Goal: Transaction & Acquisition: Purchase product/service

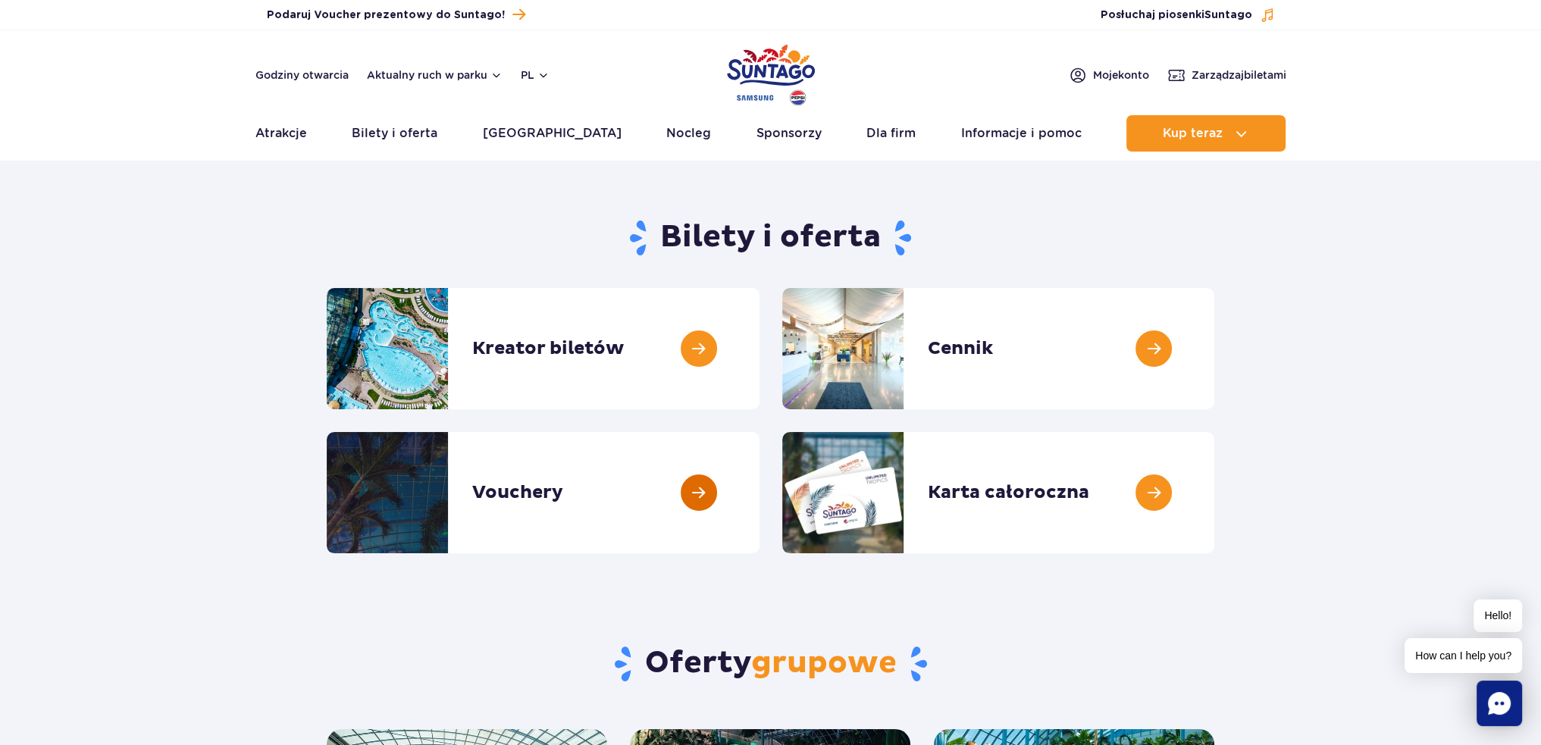
click at [760, 501] on link at bounding box center [760, 492] width 0 height 121
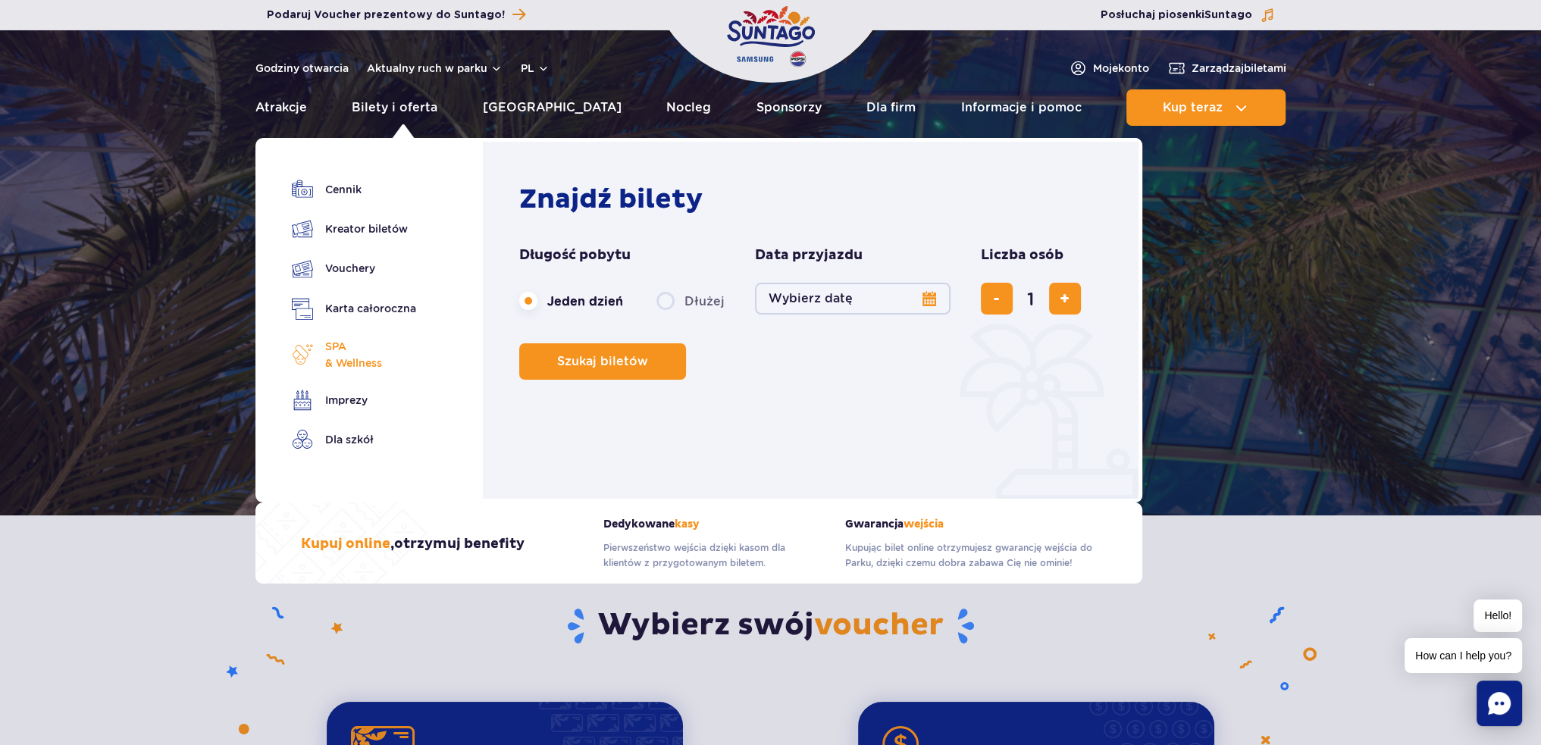
click at [365, 352] on span "SPA & Wellness" at bounding box center [353, 354] width 57 height 33
click at [371, 230] on link "Kreator biletów" at bounding box center [354, 228] width 124 height 21
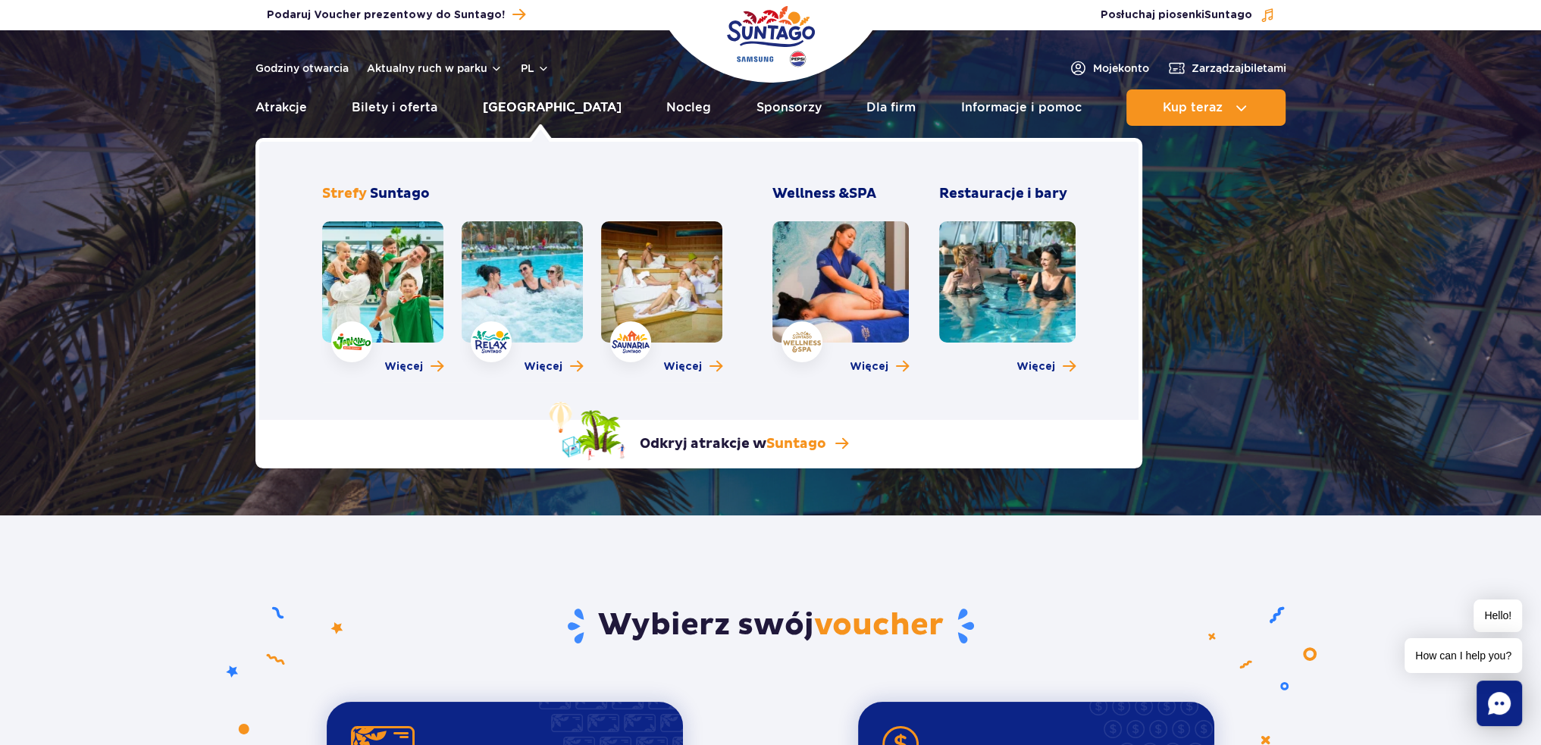
click at [553, 102] on link "[GEOGRAPHIC_DATA]" at bounding box center [552, 107] width 139 height 36
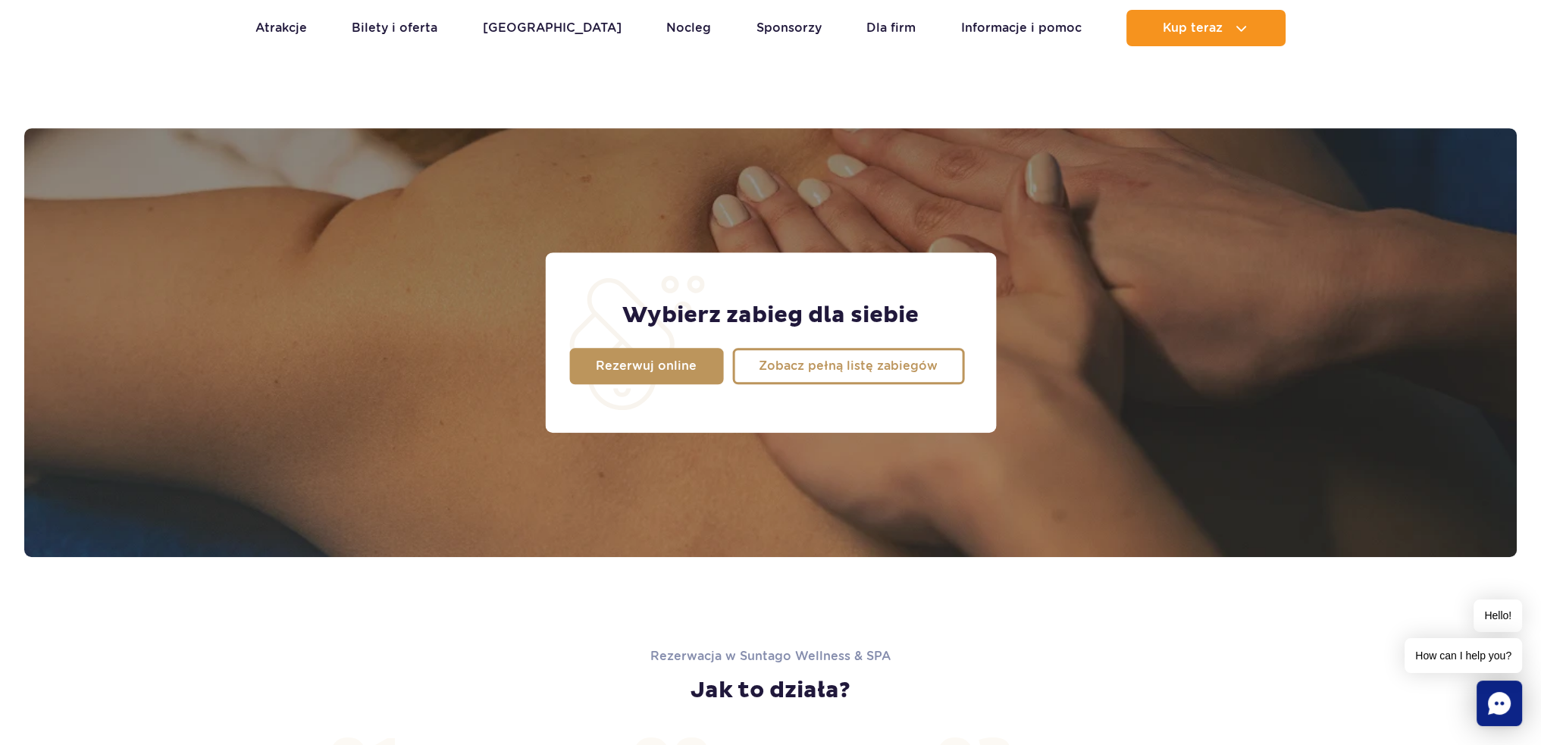
scroll to position [967, 0]
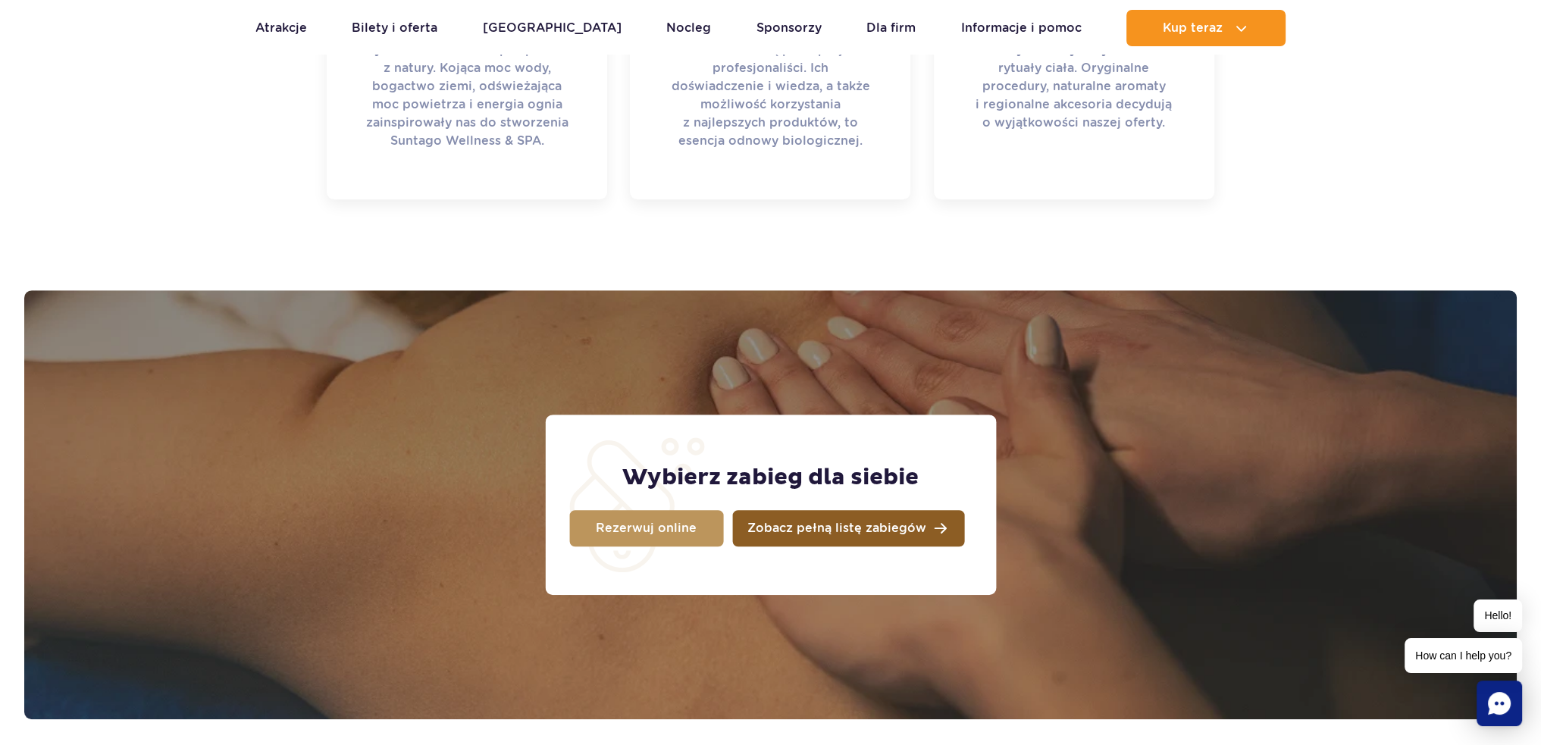
click at [864, 530] on span "Zobacz pełną listę zabiegów" at bounding box center [836, 528] width 179 height 12
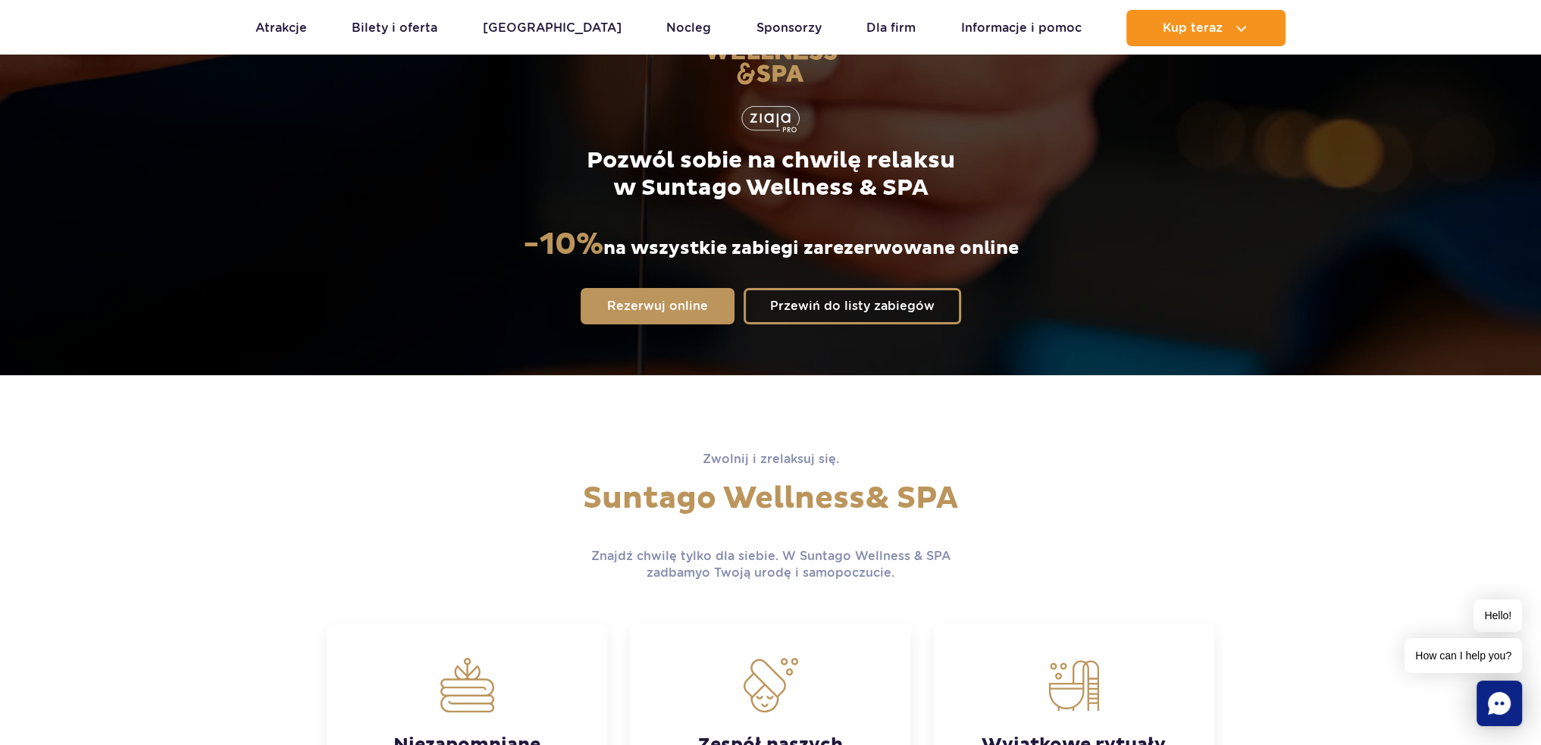
scroll to position [0, 0]
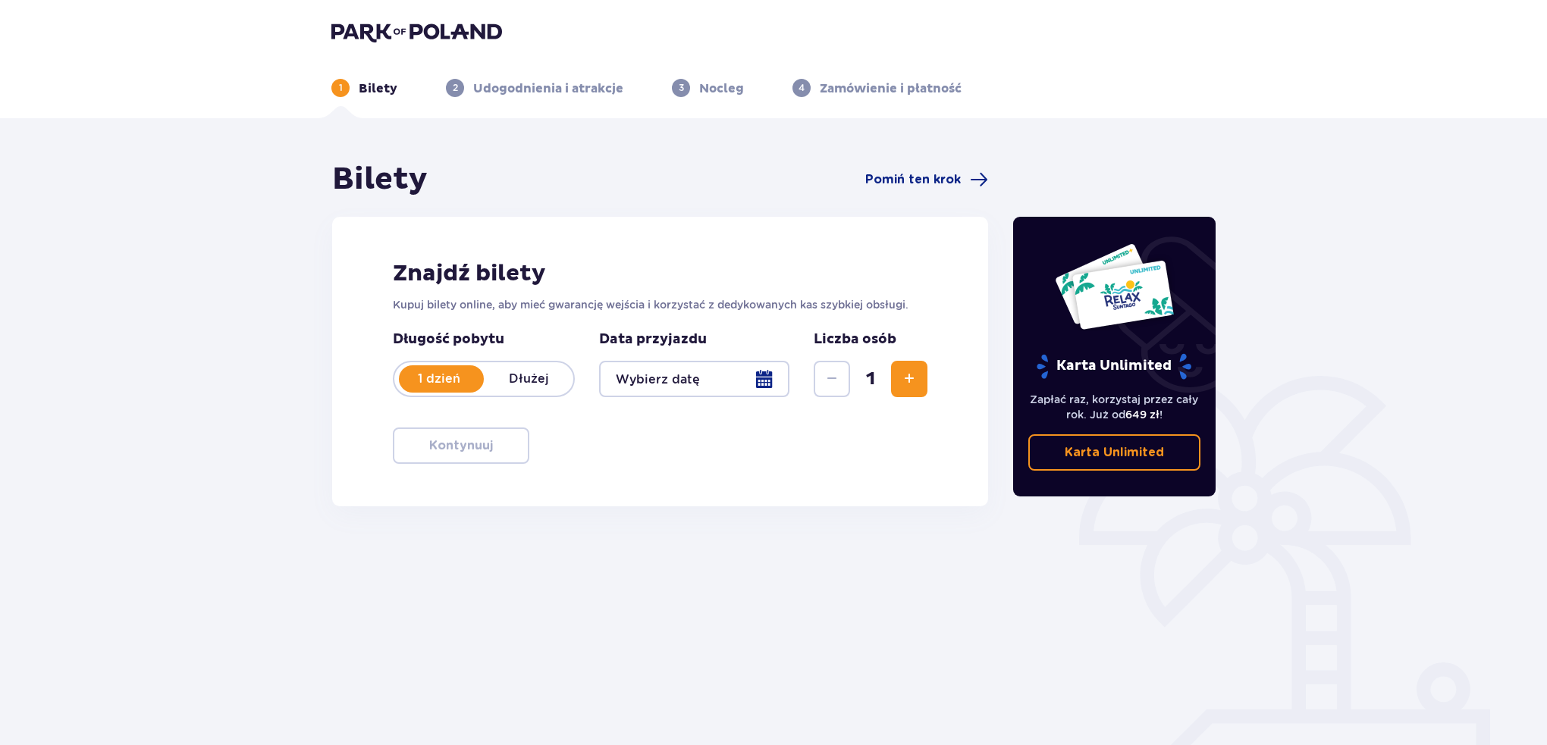
click at [761, 380] on div at bounding box center [694, 379] width 190 height 36
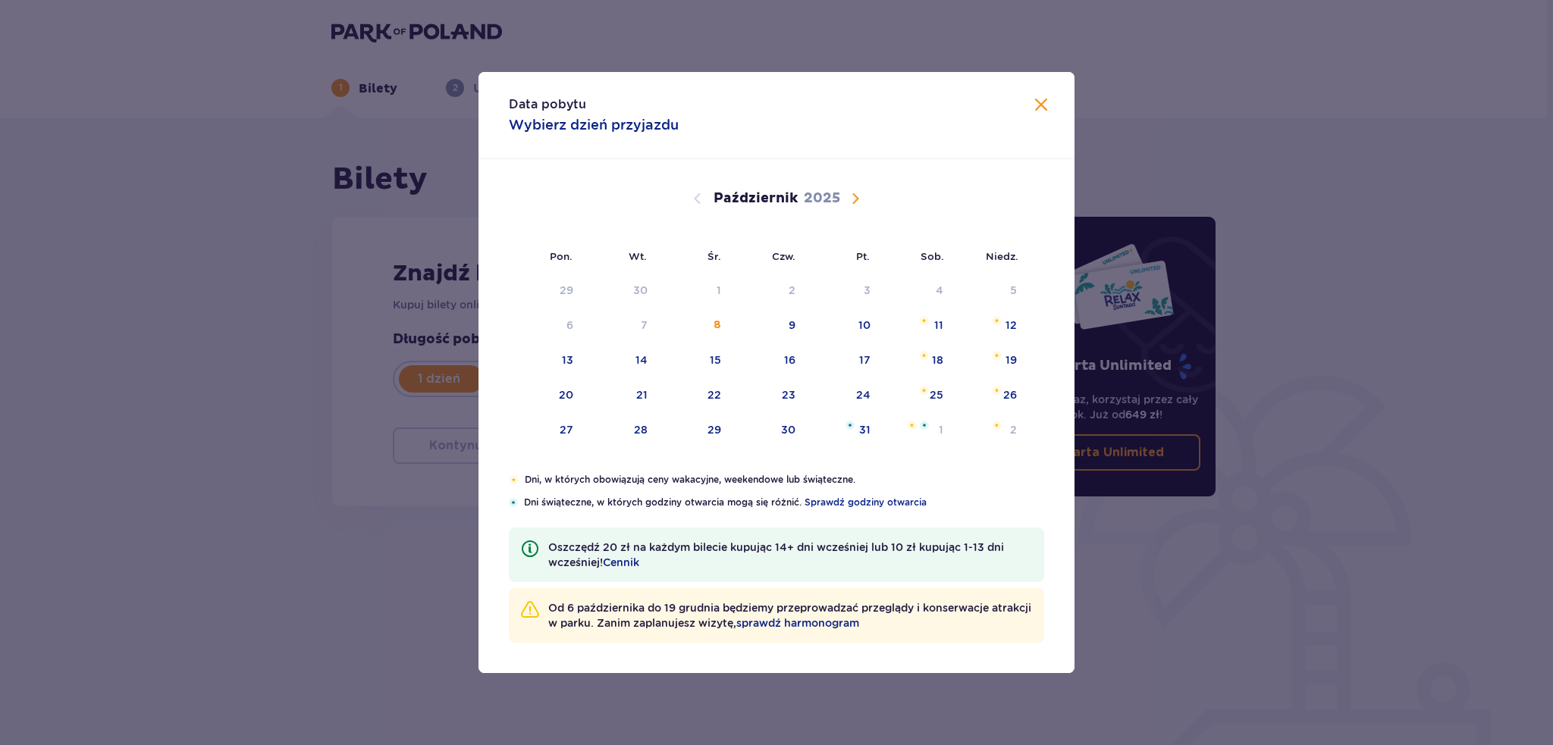
click at [857, 199] on span "Następny miesiąc" at bounding box center [855, 199] width 18 height 18
click at [719, 326] on div "5" at bounding box center [694, 325] width 74 height 33
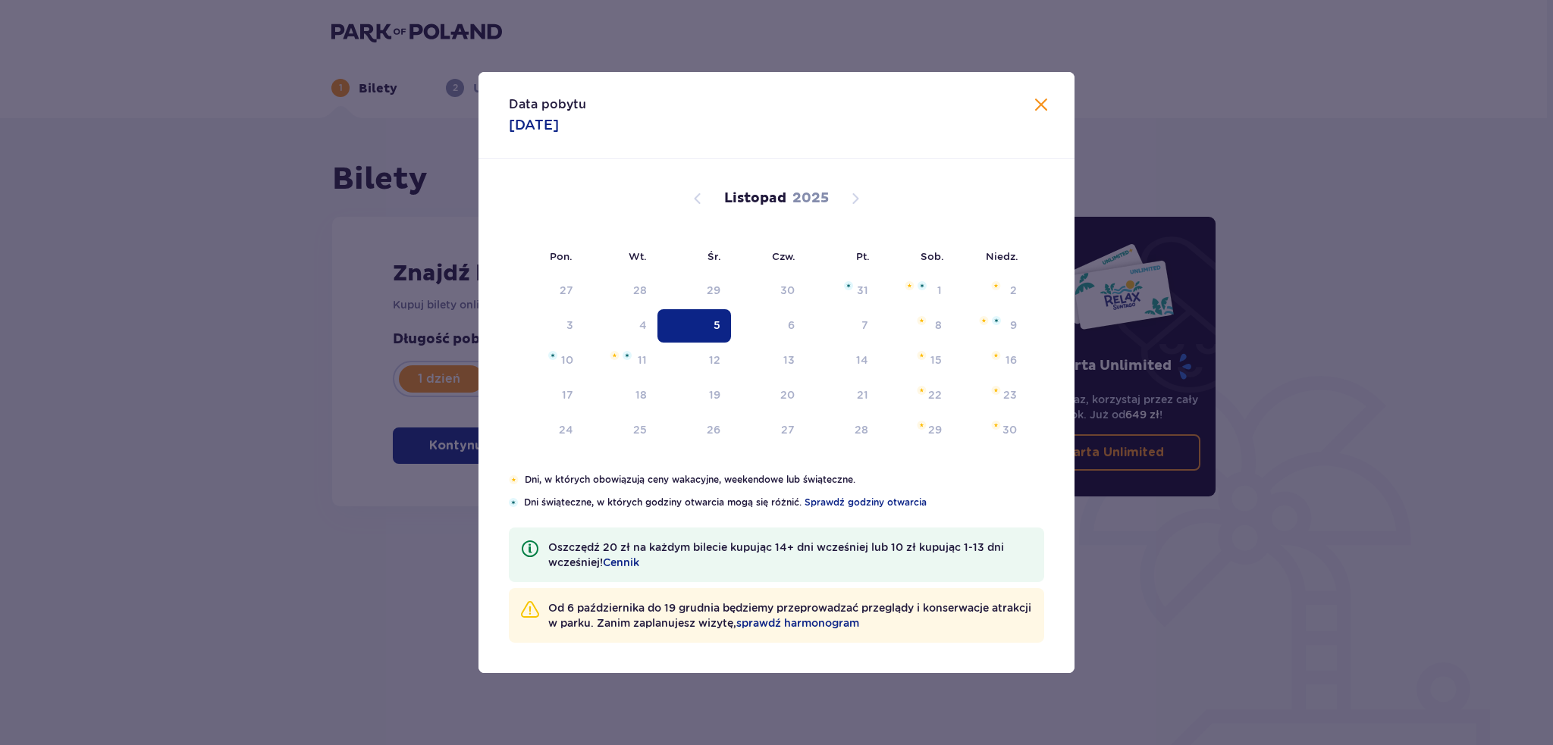
type input "05.11.25"
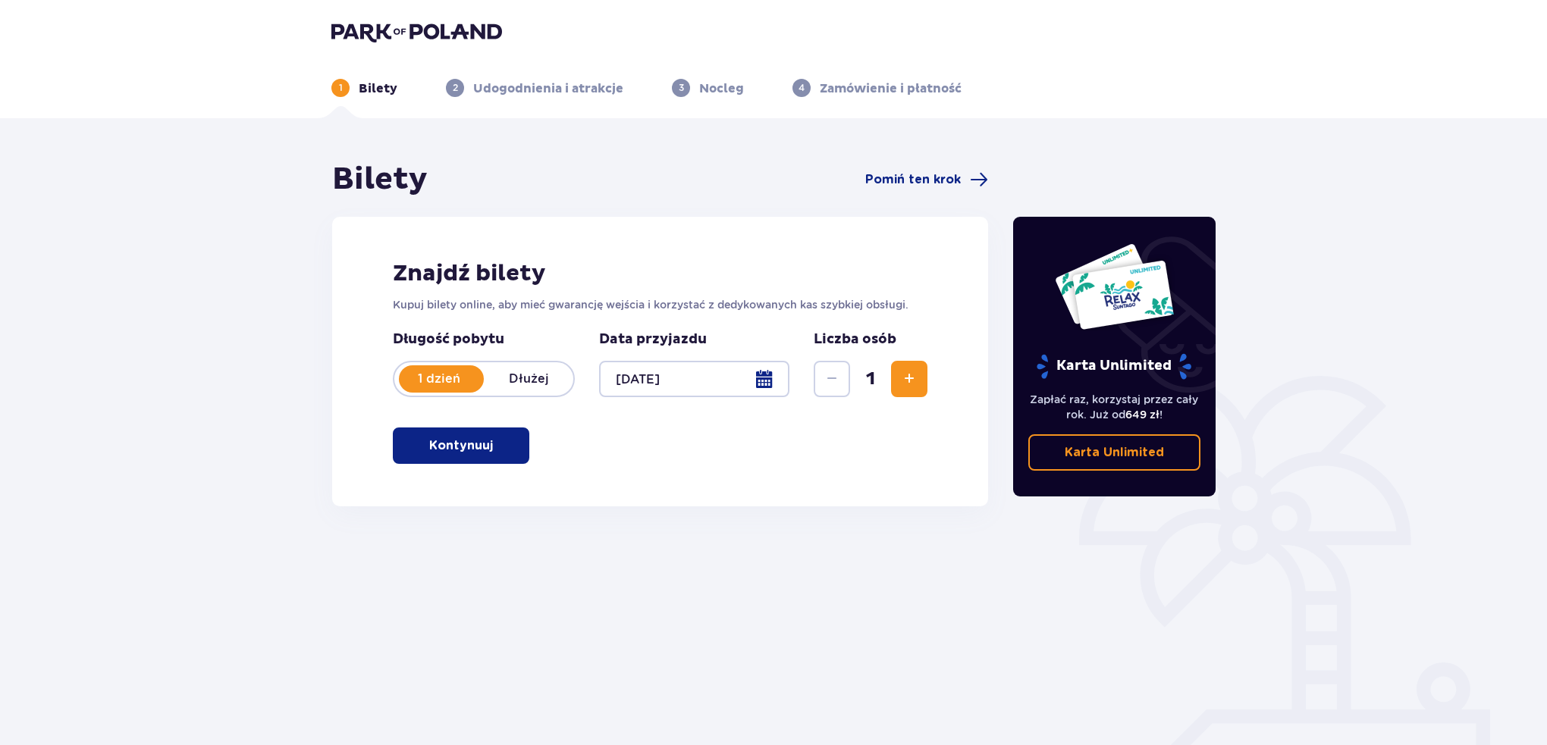
click at [910, 376] on span "Zwiększ" at bounding box center [909, 379] width 18 height 18
click at [456, 444] on p "Kontynuuj" at bounding box center [461, 445] width 64 height 17
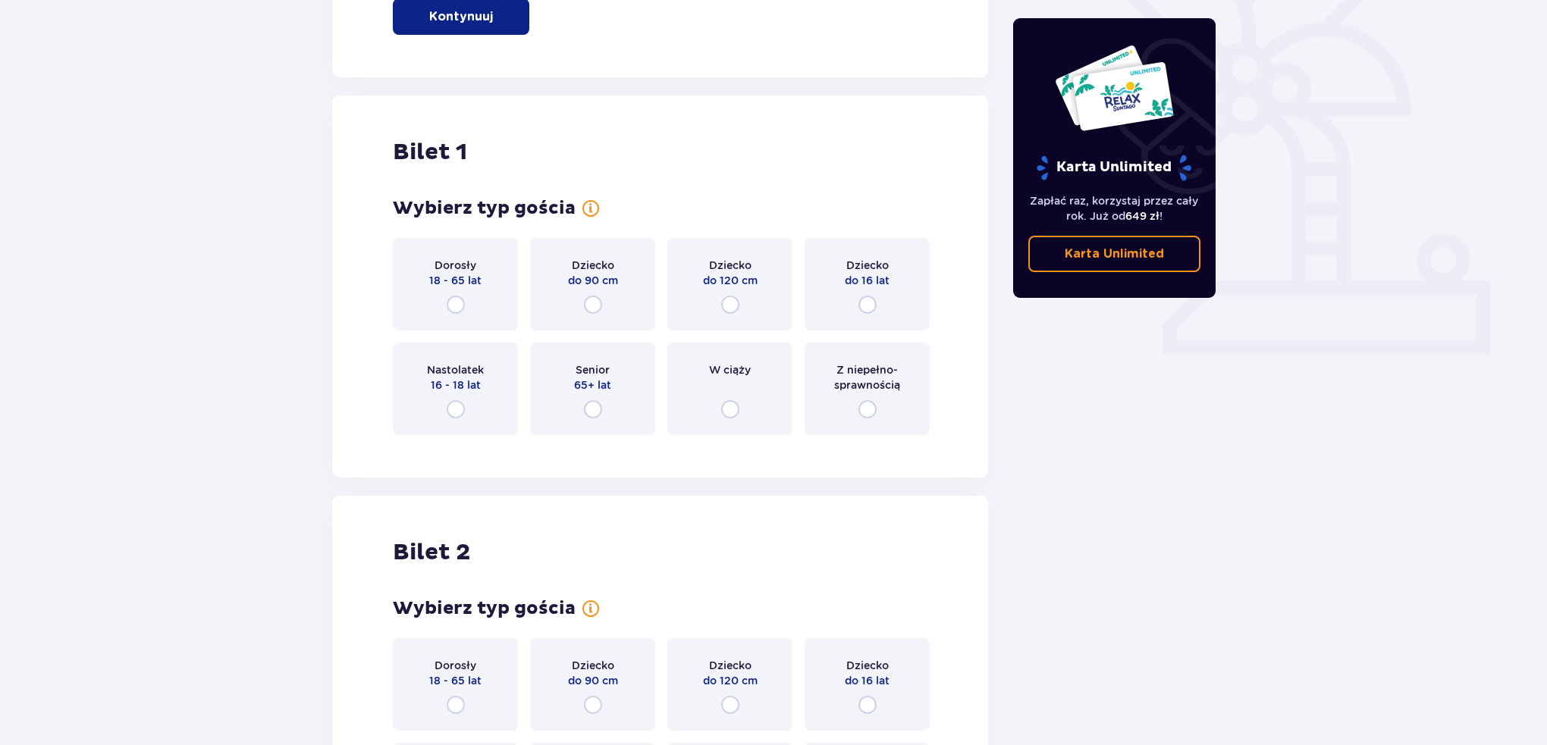
scroll to position [506, 0]
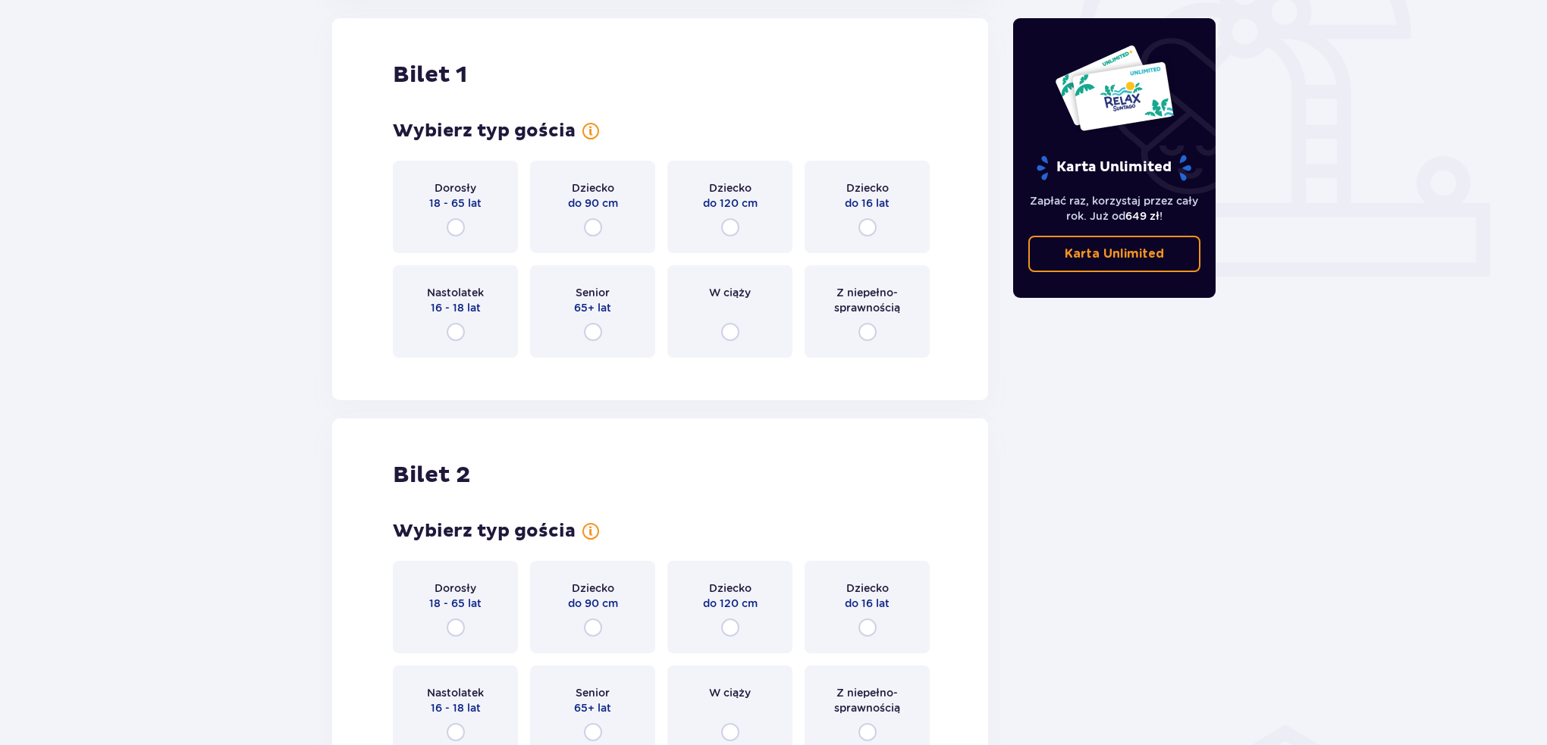
click at [460, 227] on input "radio" at bounding box center [456, 227] width 18 height 18
radio input "true"
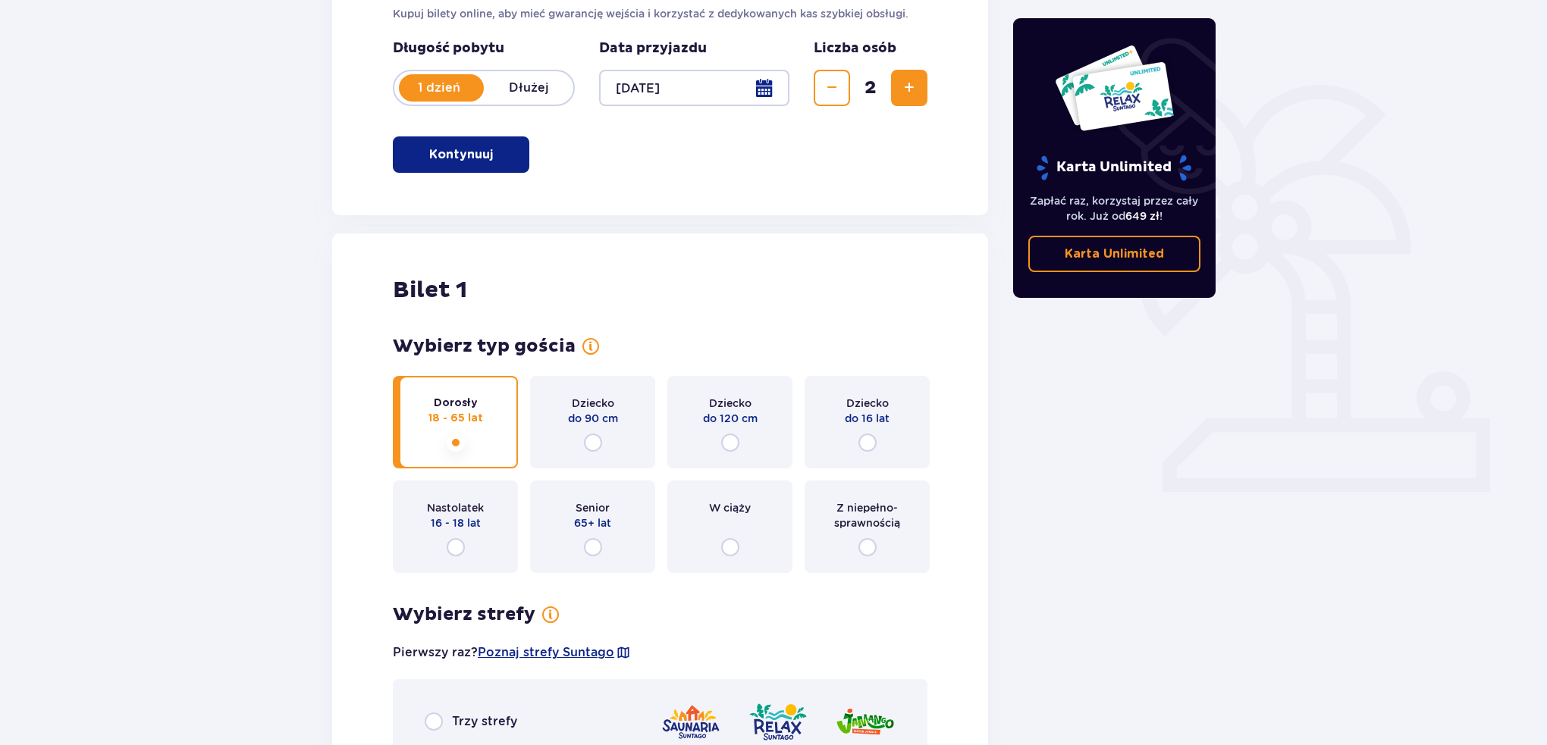
scroll to position [303, 0]
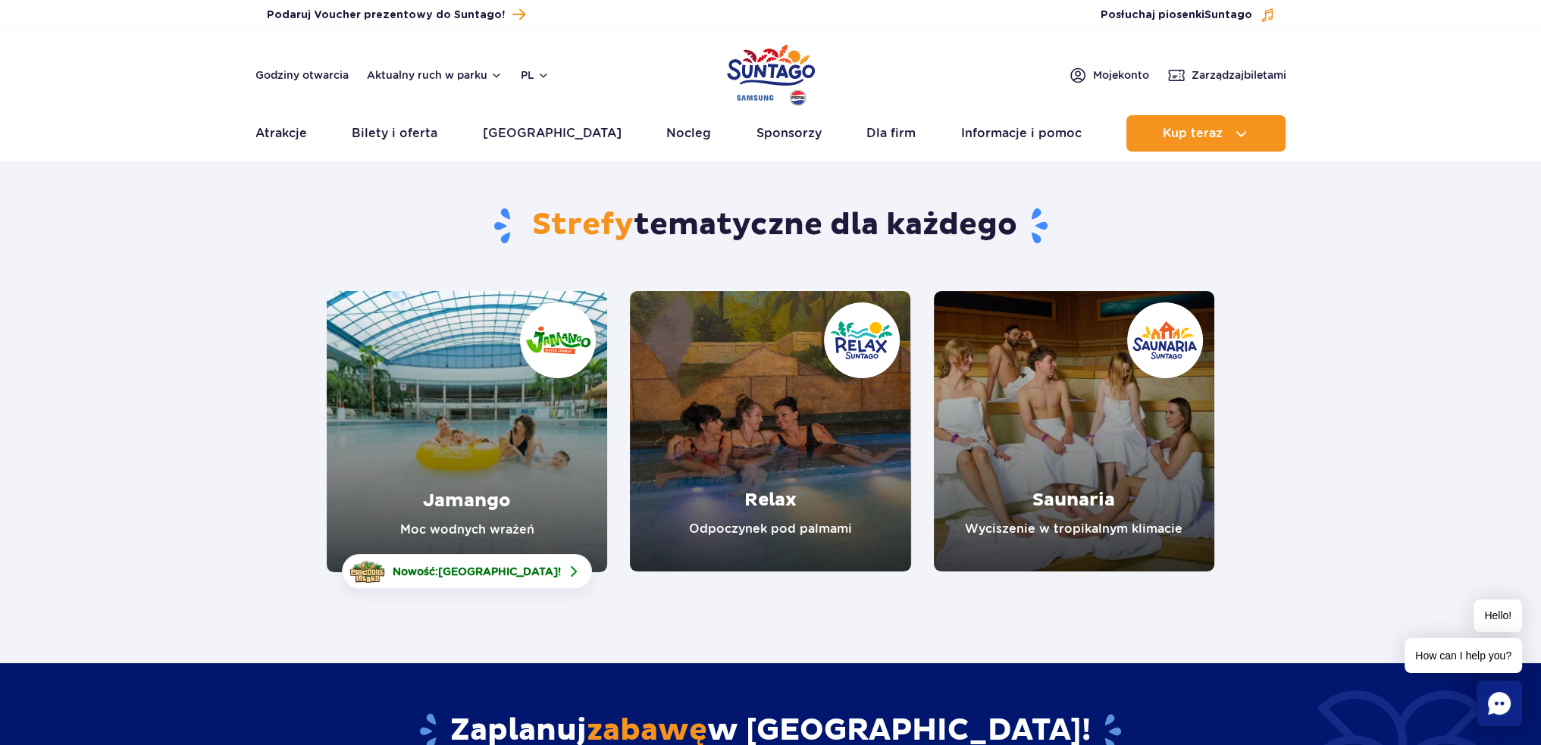
click at [1056, 490] on link "Saunaria" at bounding box center [1074, 431] width 280 height 280
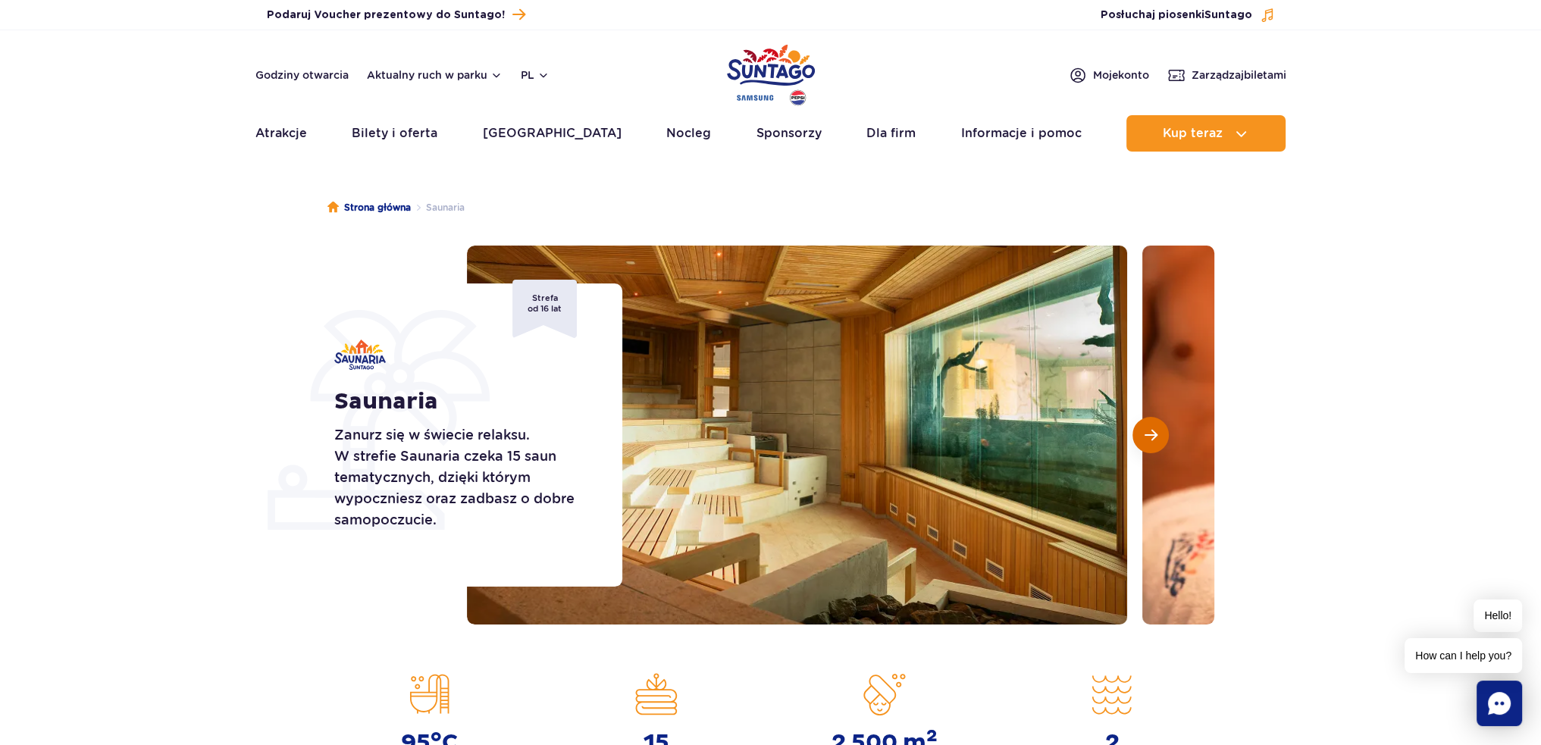
click at [1150, 437] on span "Następny slajd" at bounding box center [1151, 435] width 13 height 14
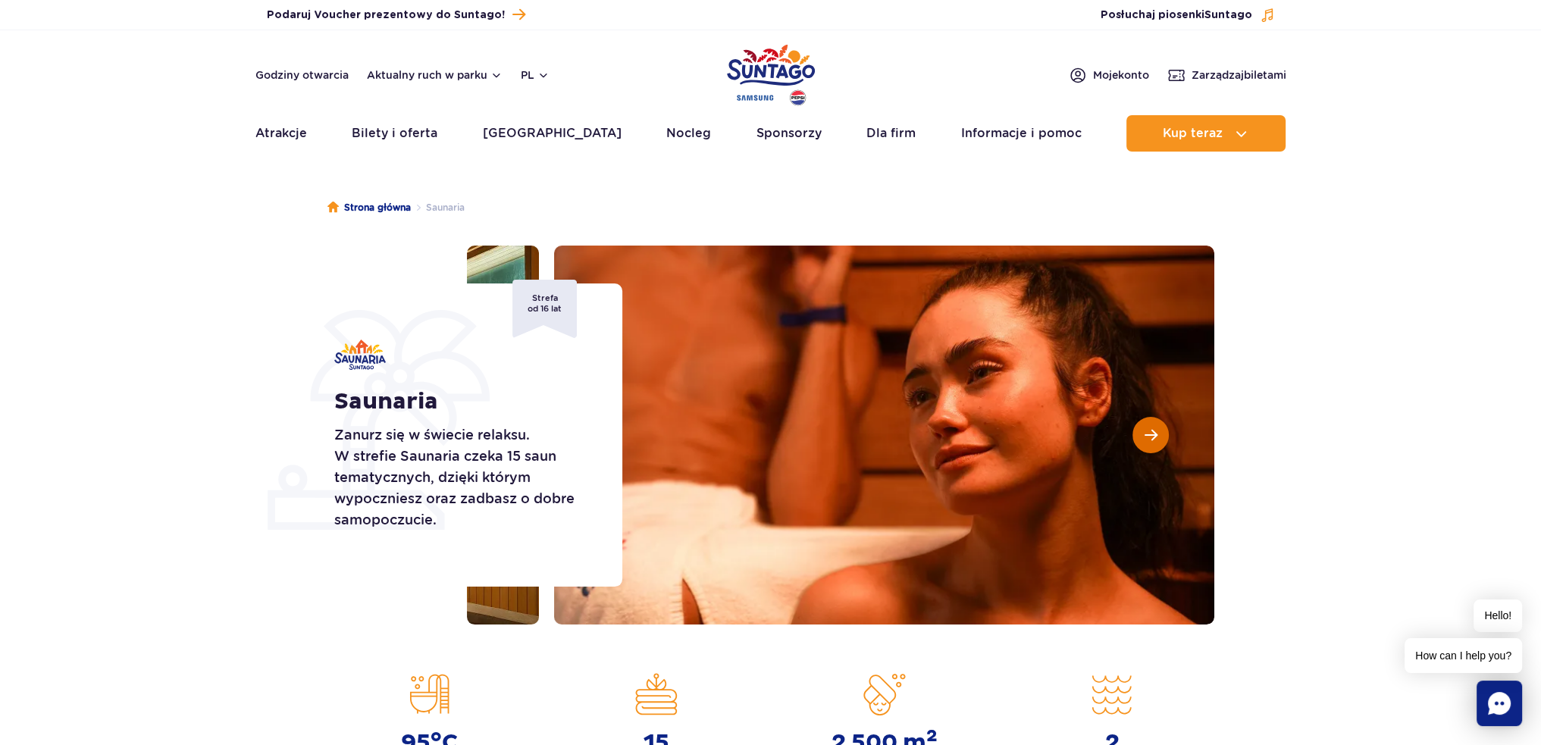
click at [1150, 437] on span "Następny slajd" at bounding box center [1151, 435] width 13 height 14
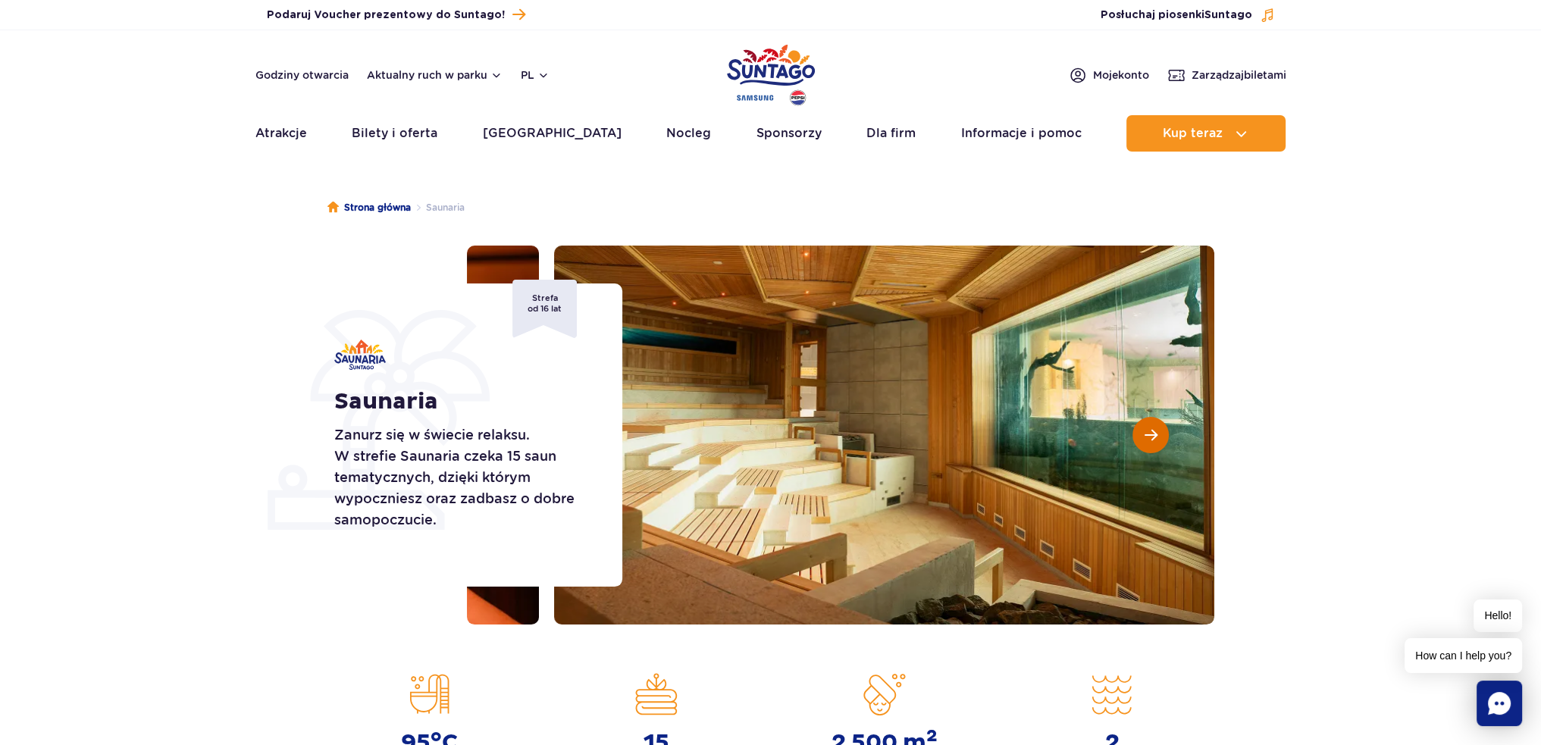
click at [1150, 437] on span "Następny slajd" at bounding box center [1151, 435] width 13 height 14
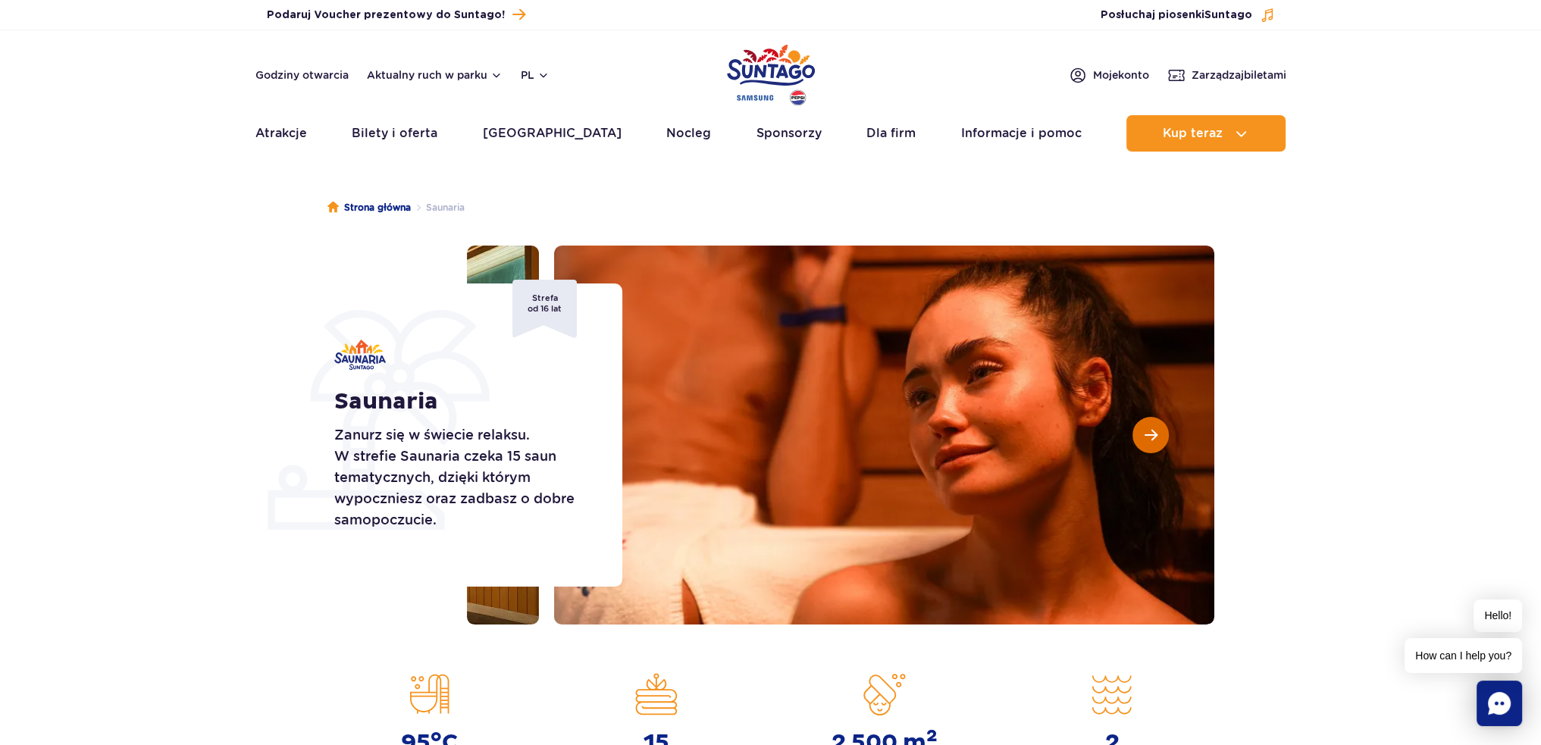
click at [1150, 437] on span "Następny slajd" at bounding box center [1151, 435] width 13 height 14
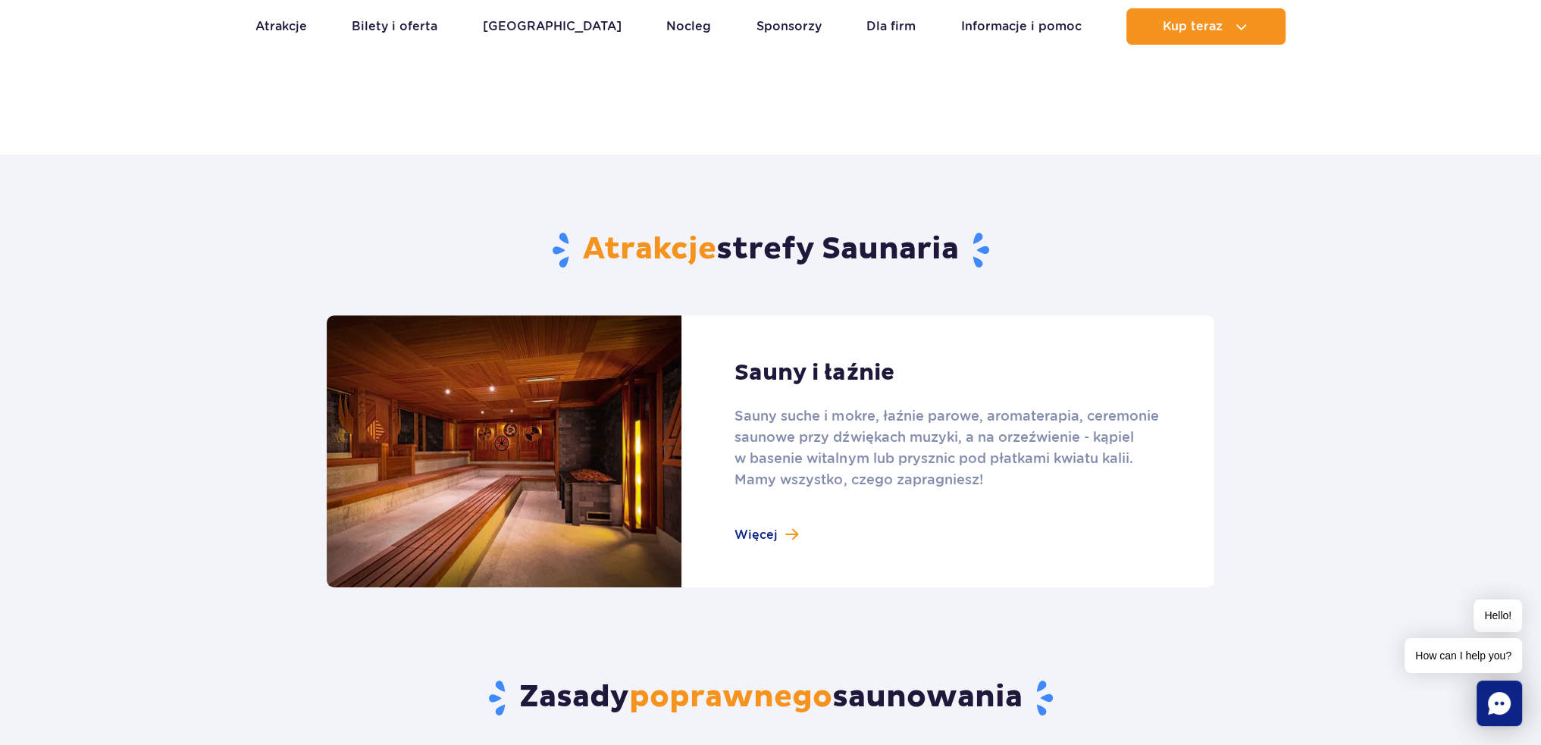
scroll to position [834, 0]
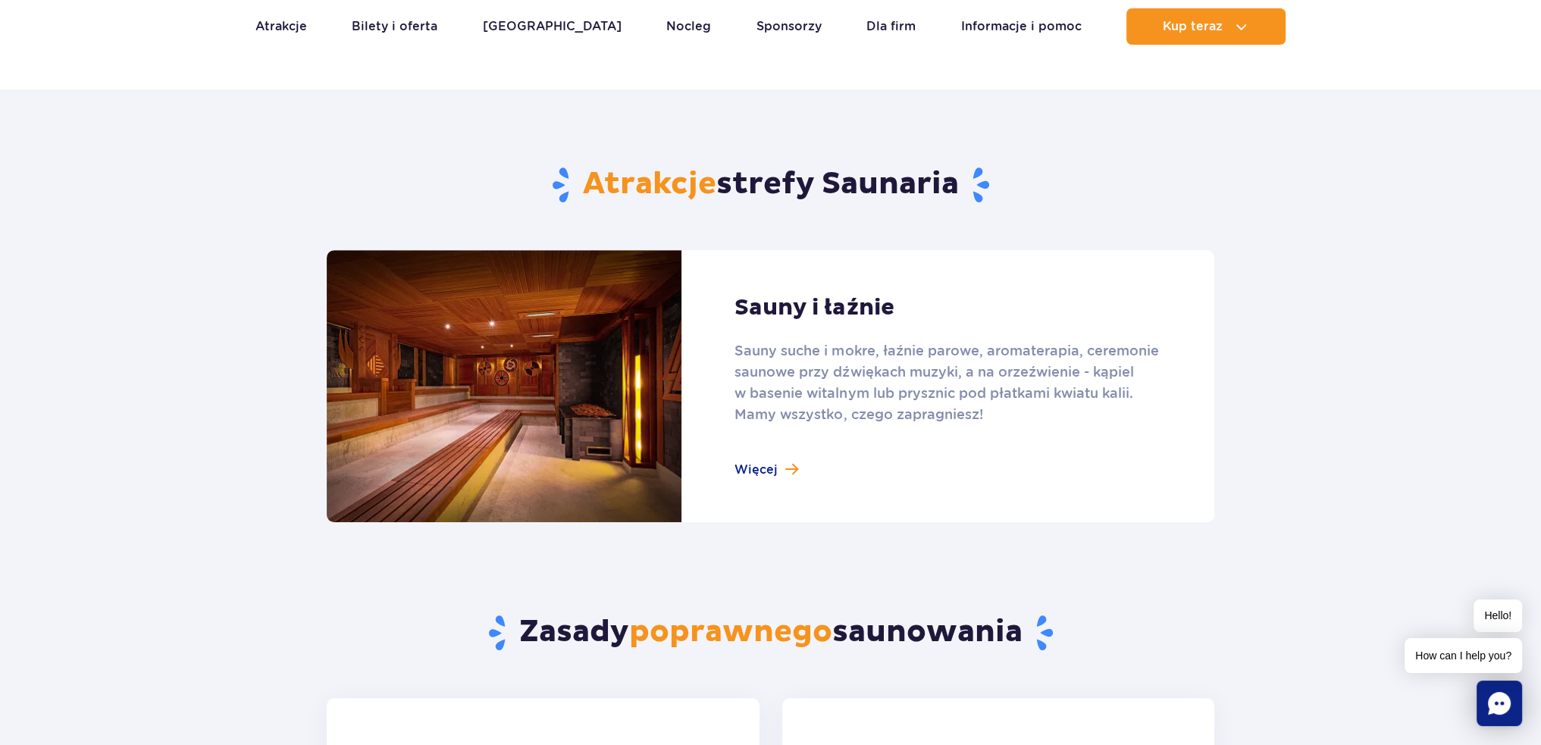
click at [761, 457] on link at bounding box center [771, 386] width 888 height 272
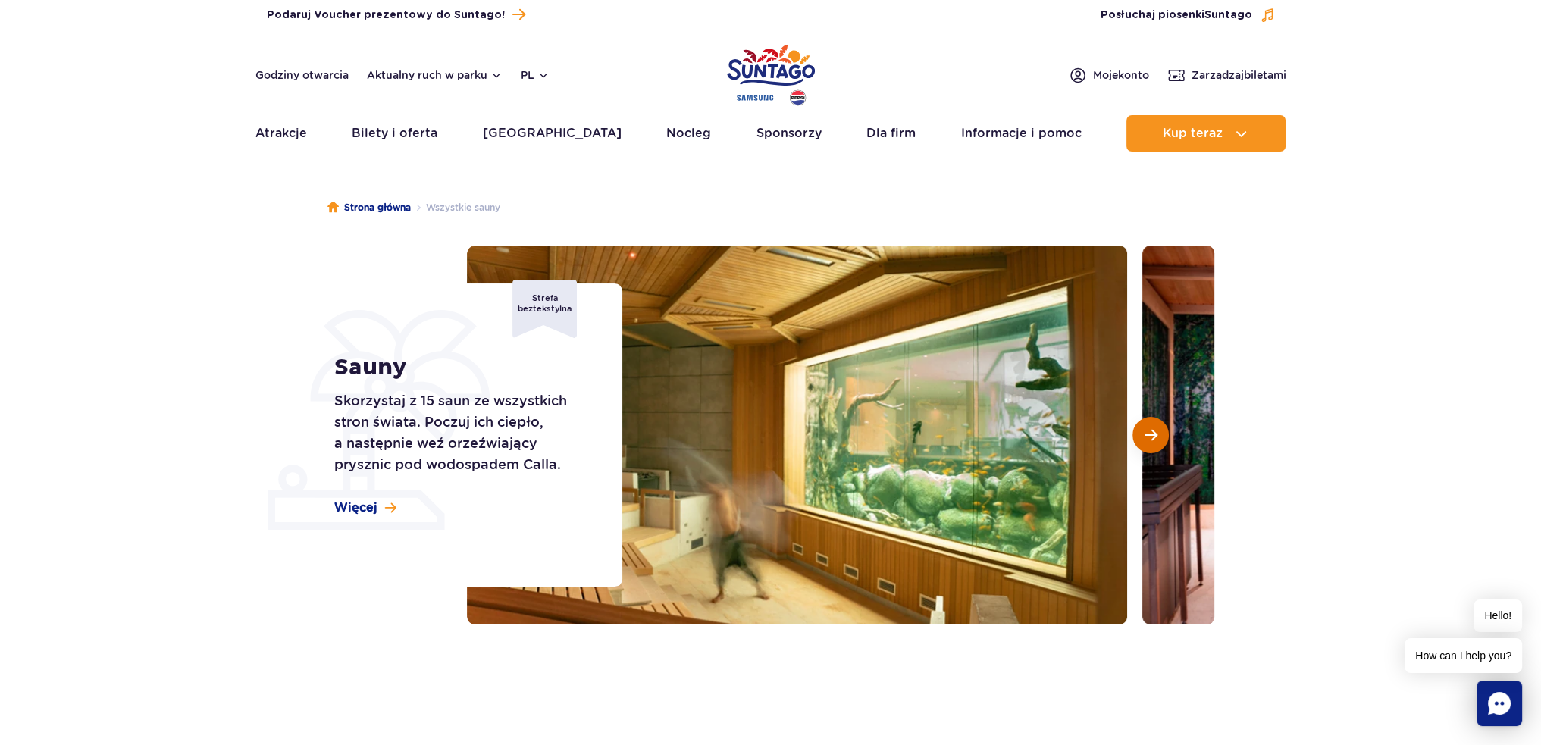
click at [1167, 437] on button "Następny slajd" at bounding box center [1151, 435] width 36 height 36
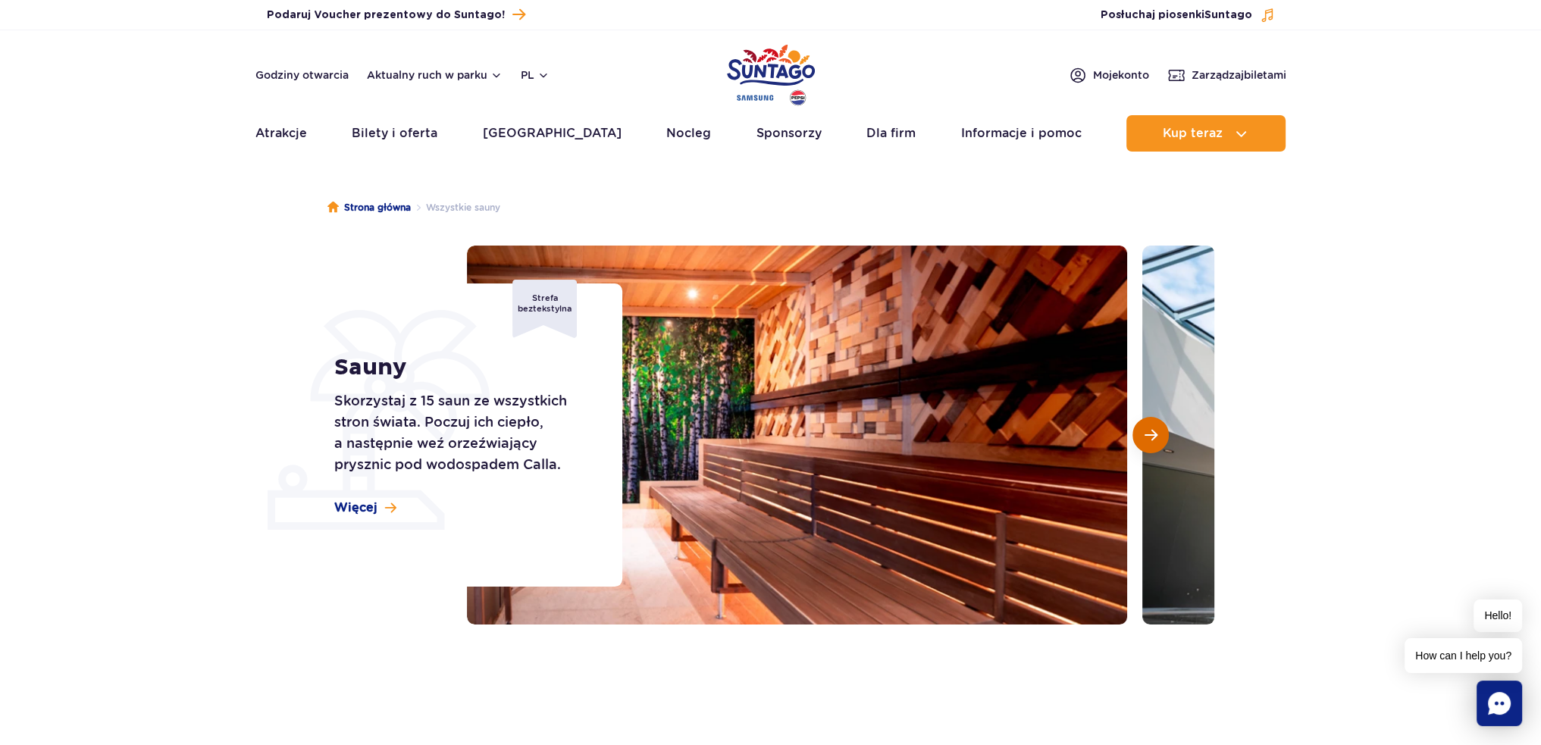
click at [1167, 437] on button "Następny slajd" at bounding box center [1151, 435] width 36 height 36
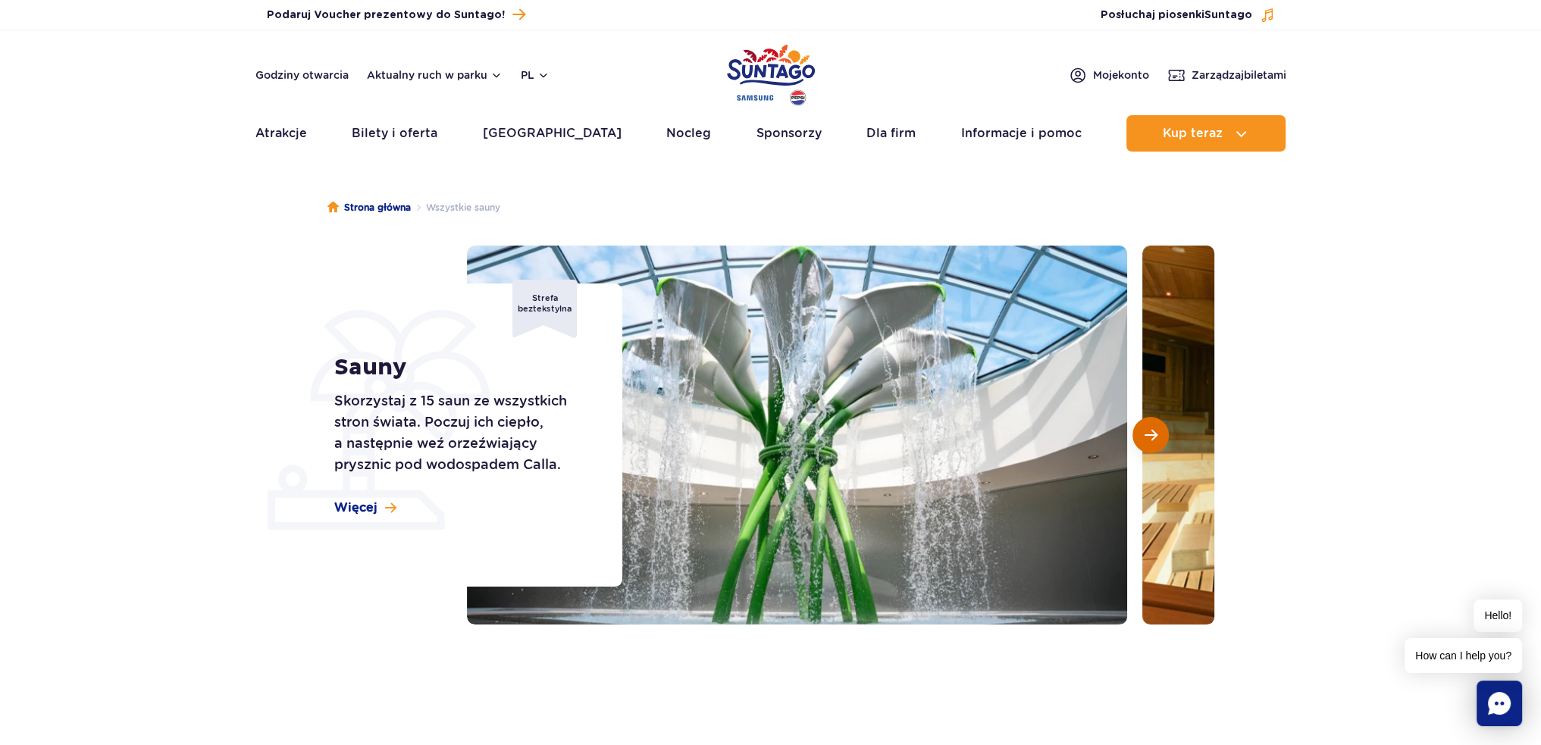
click at [1167, 436] on button "Następny slajd" at bounding box center [1151, 435] width 36 height 36
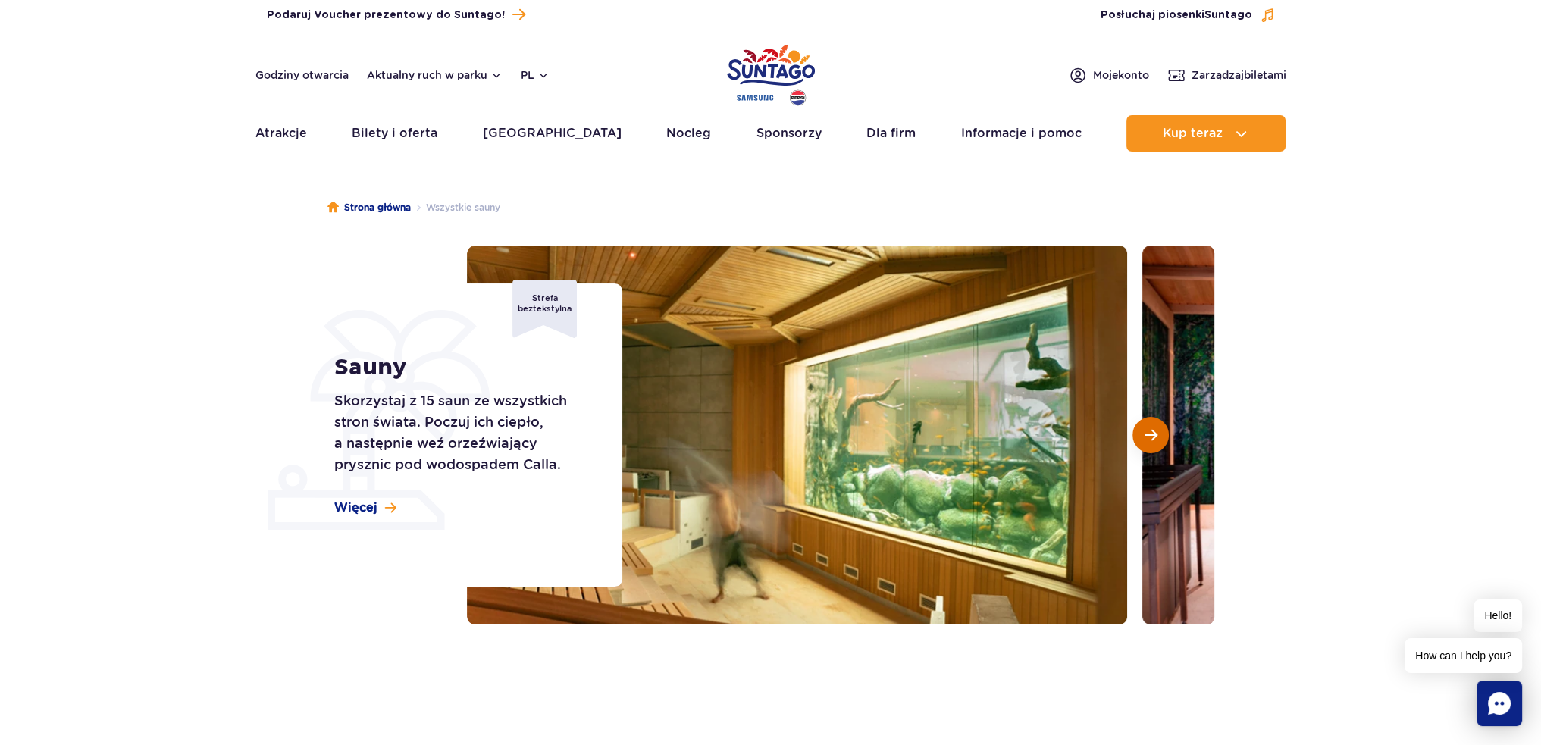
click at [1158, 440] on button "Następny slajd" at bounding box center [1151, 435] width 36 height 36
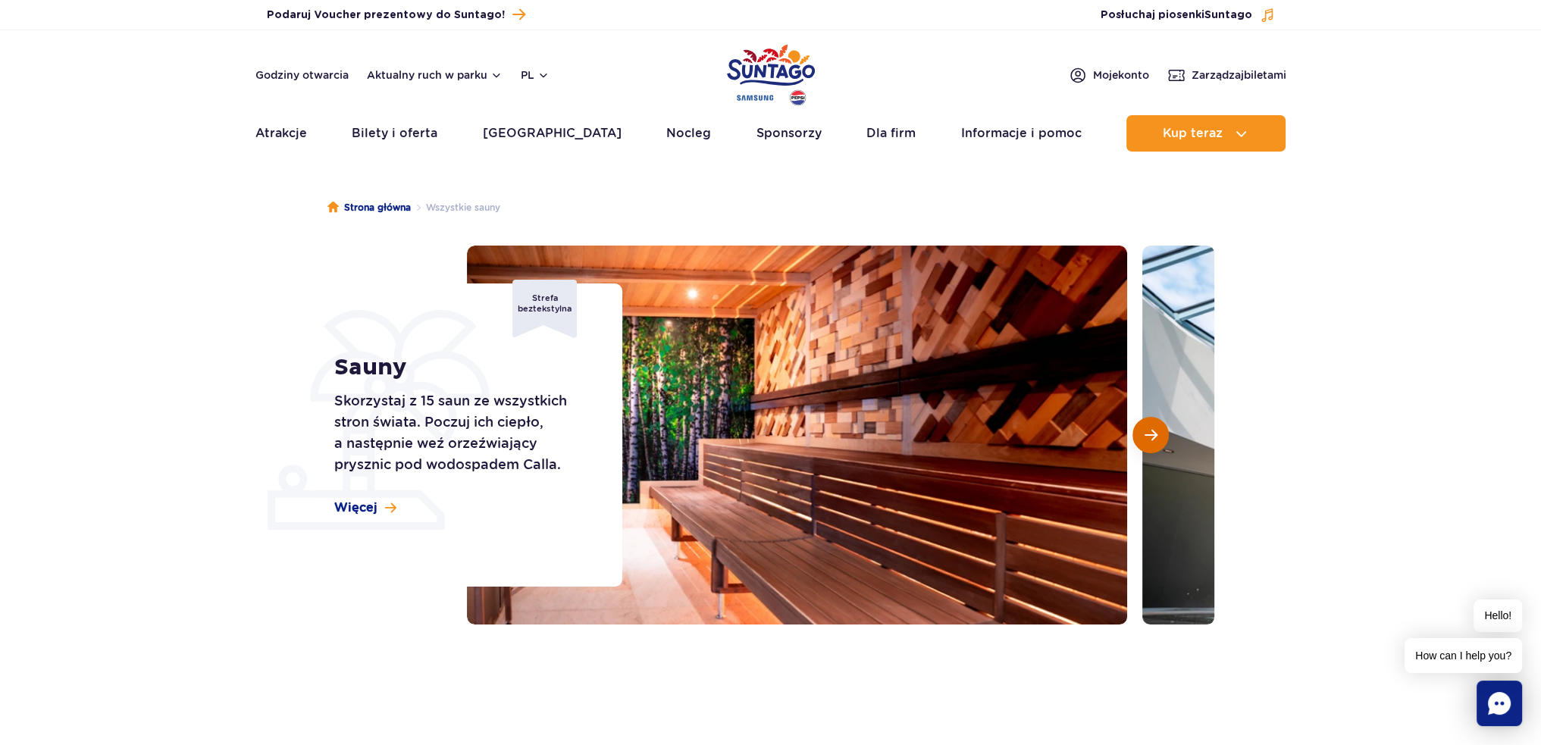
click at [1158, 440] on button "Następny slajd" at bounding box center [1151, 435] width 36 height 36
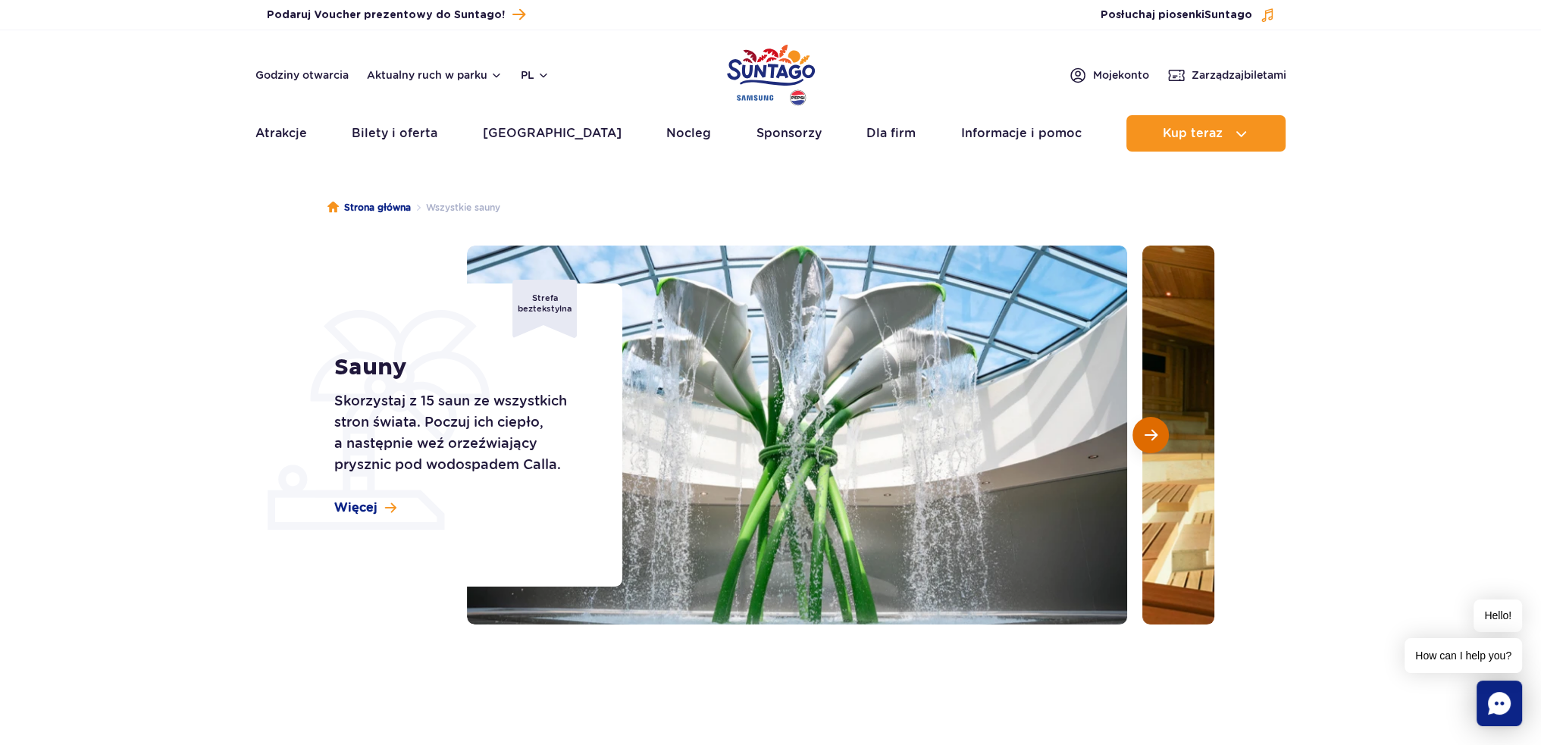
click at [1158, 440] on button "Następny slajd" at bounding box center [1151, 435] width 36 height 36
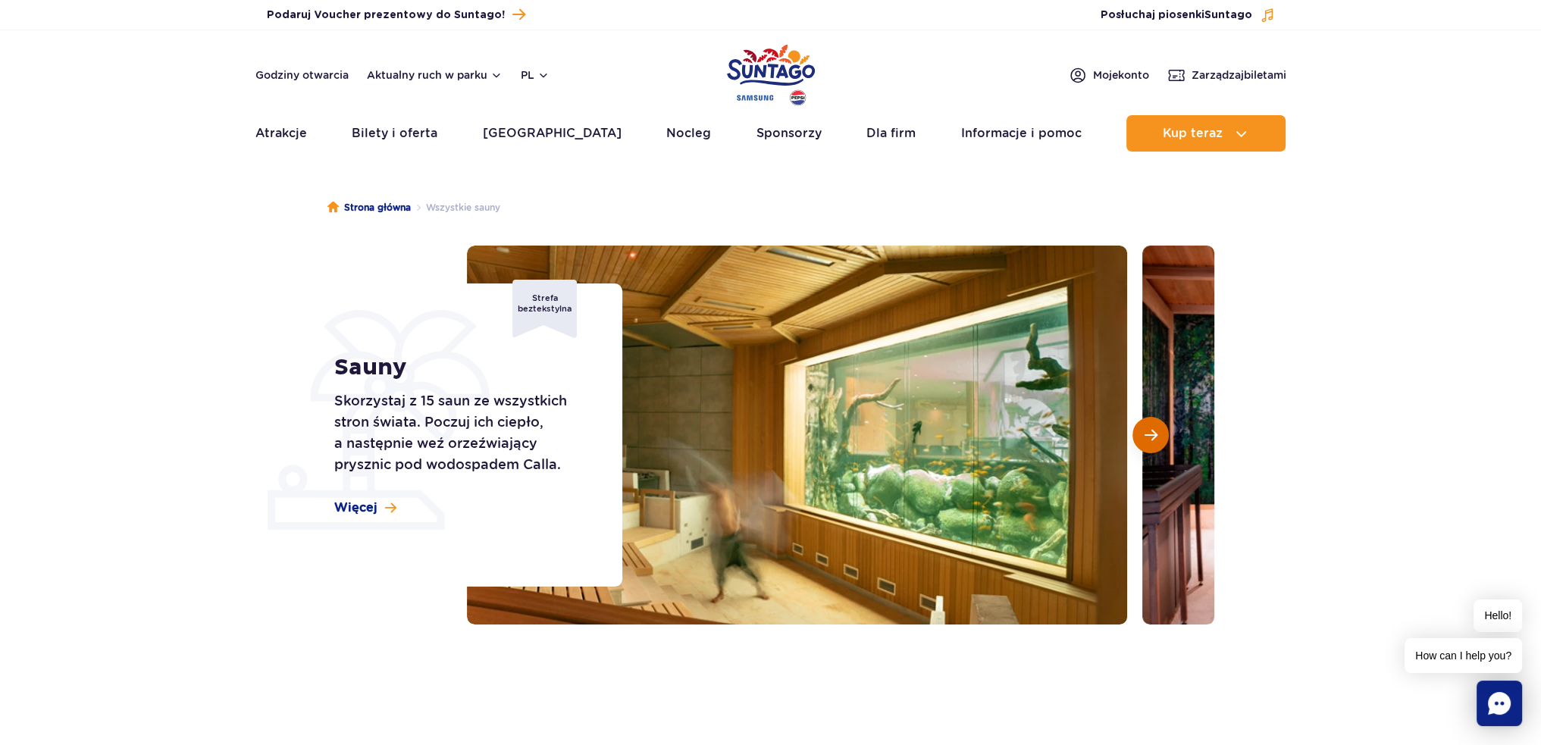
click at [1158, 440] on button "Następny slajd" at bounding box center [1151, 435] width 36 height 36
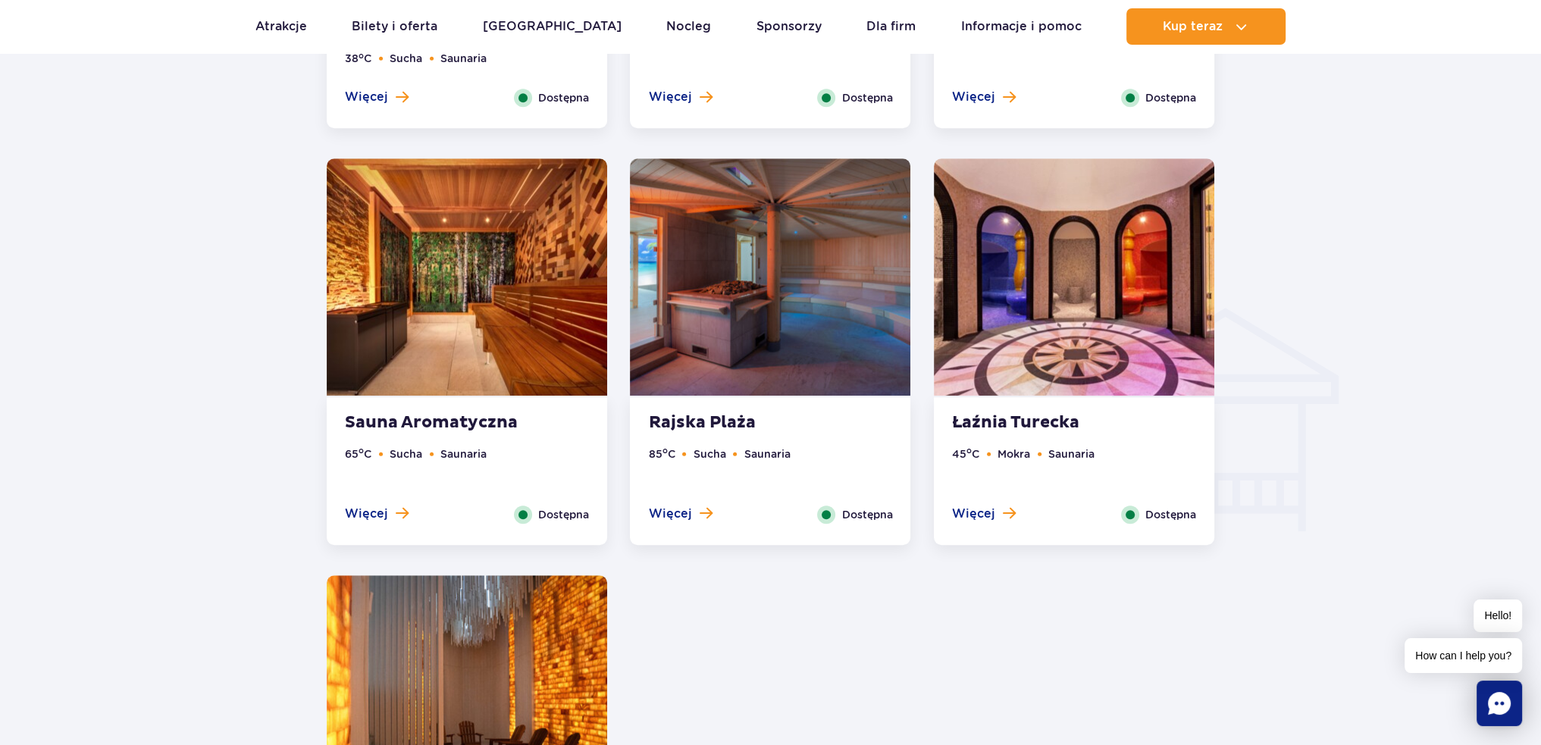
scroll to position [1592, 0]
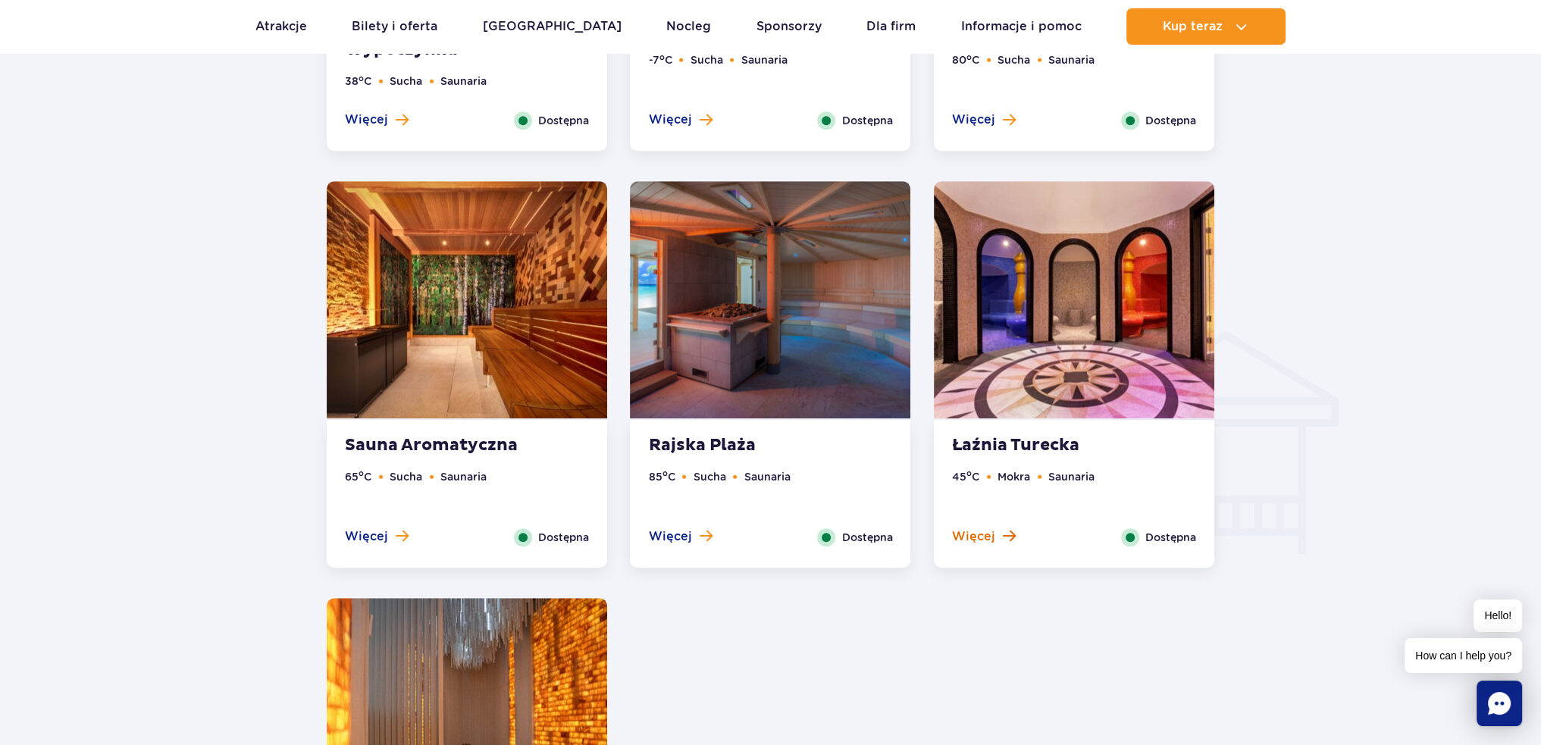
click at [986, 534] on span "Więcej" at bounding box center [973, 536] width 43 height 17
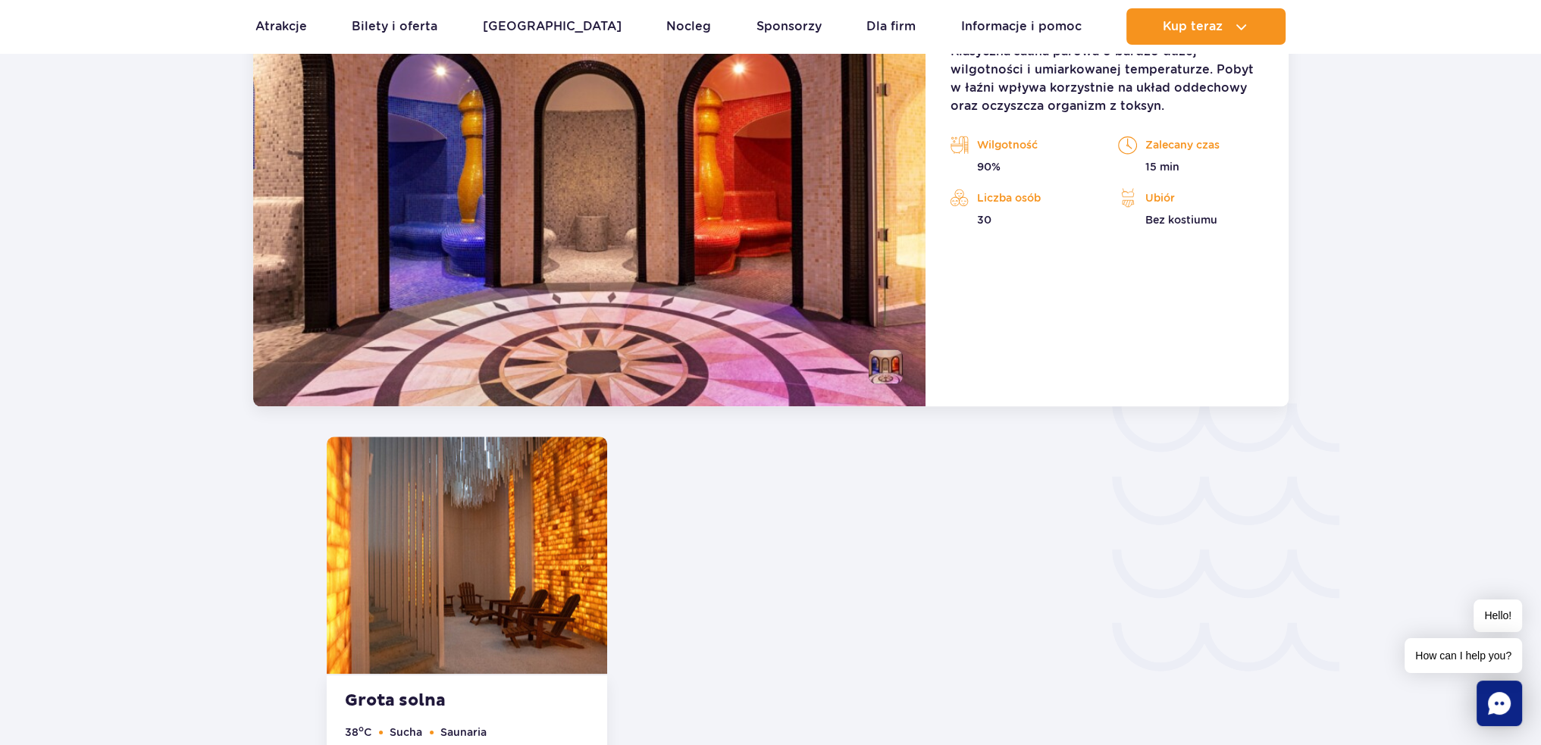
scroll to position [2026, 0]
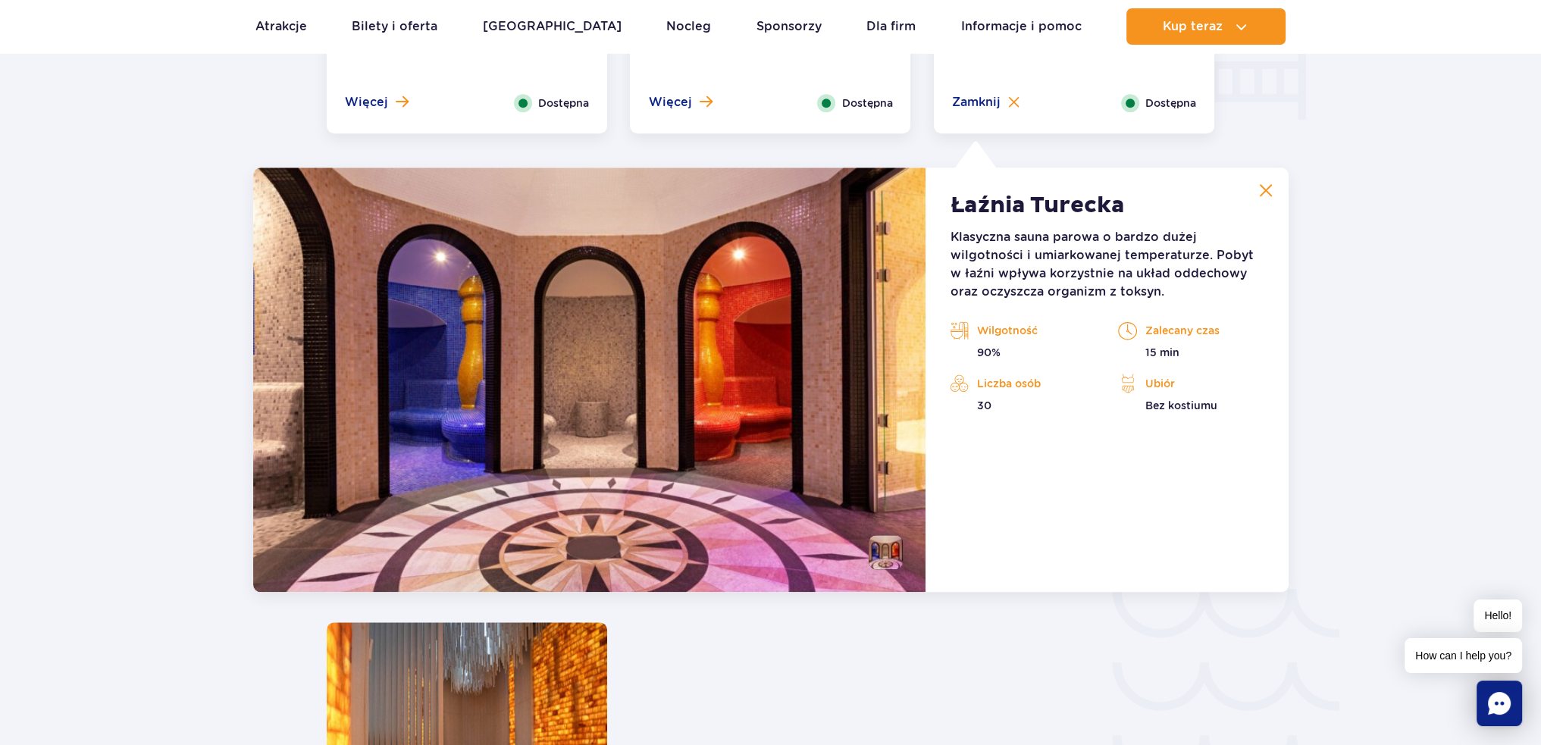
click at [519, 528] on img at bounding box center [589, 380] width 673 height 425
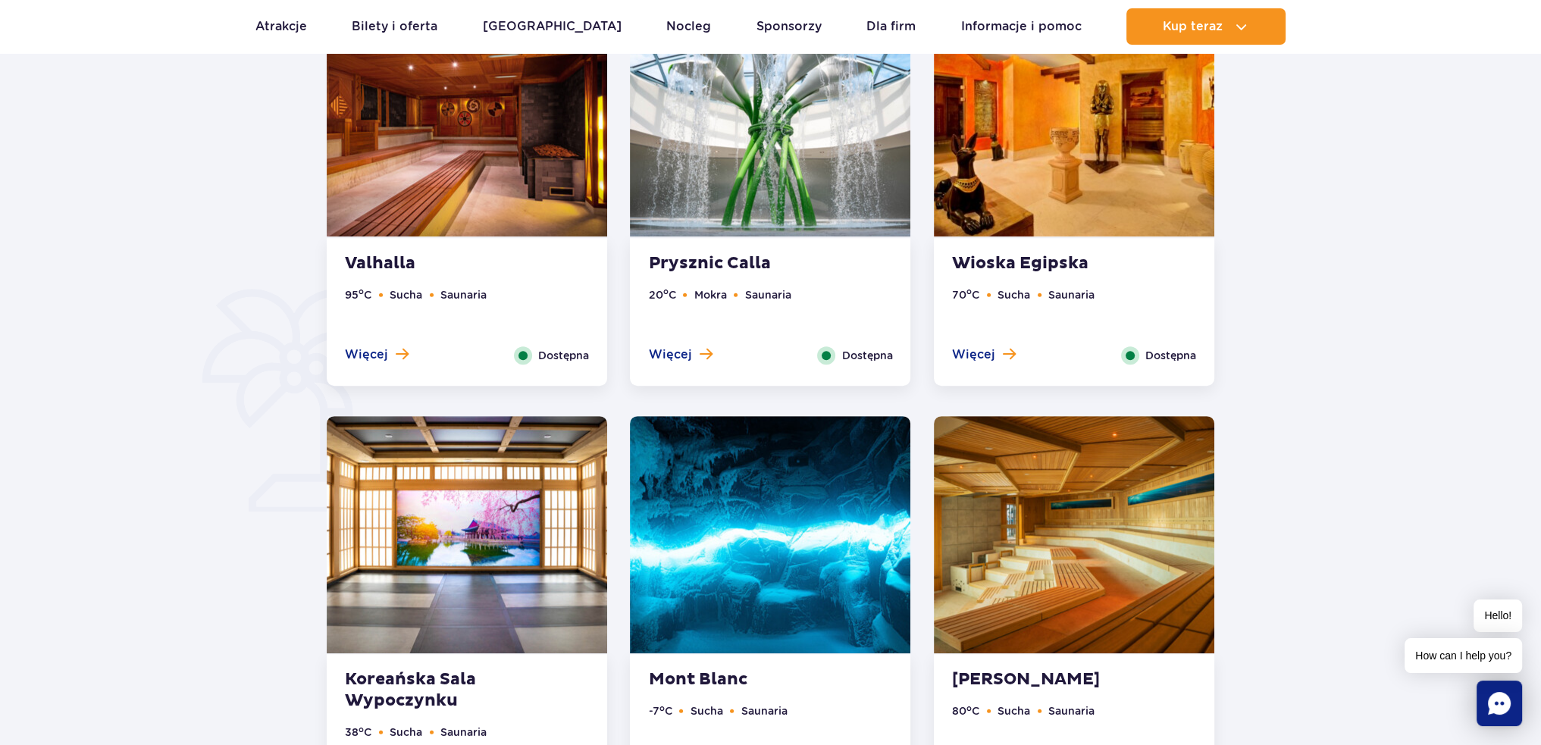
scroll to position [738, 0]
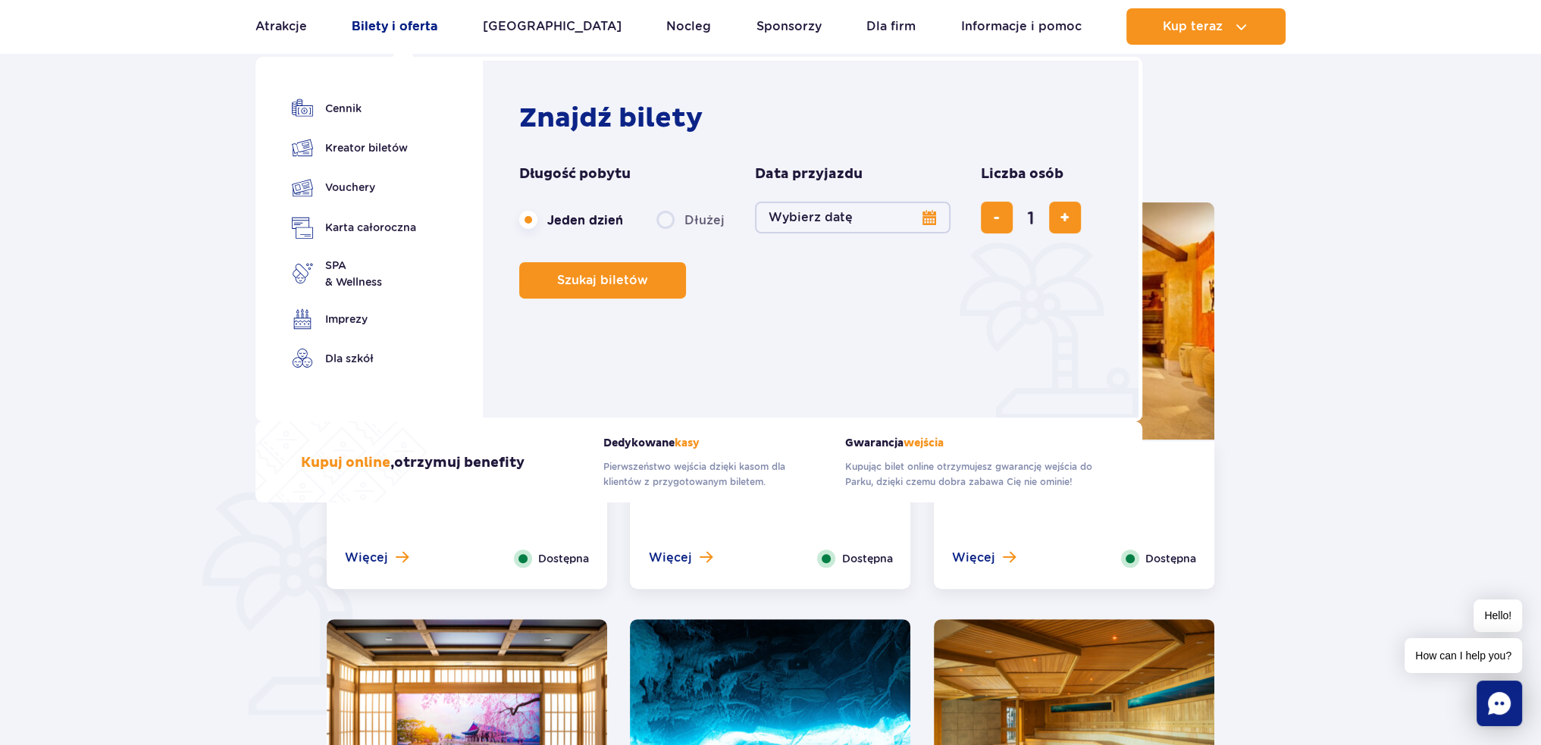
click at [386, 20] on link "Bilety i oferta" at bounding box center [395, 26] width 86 height 36
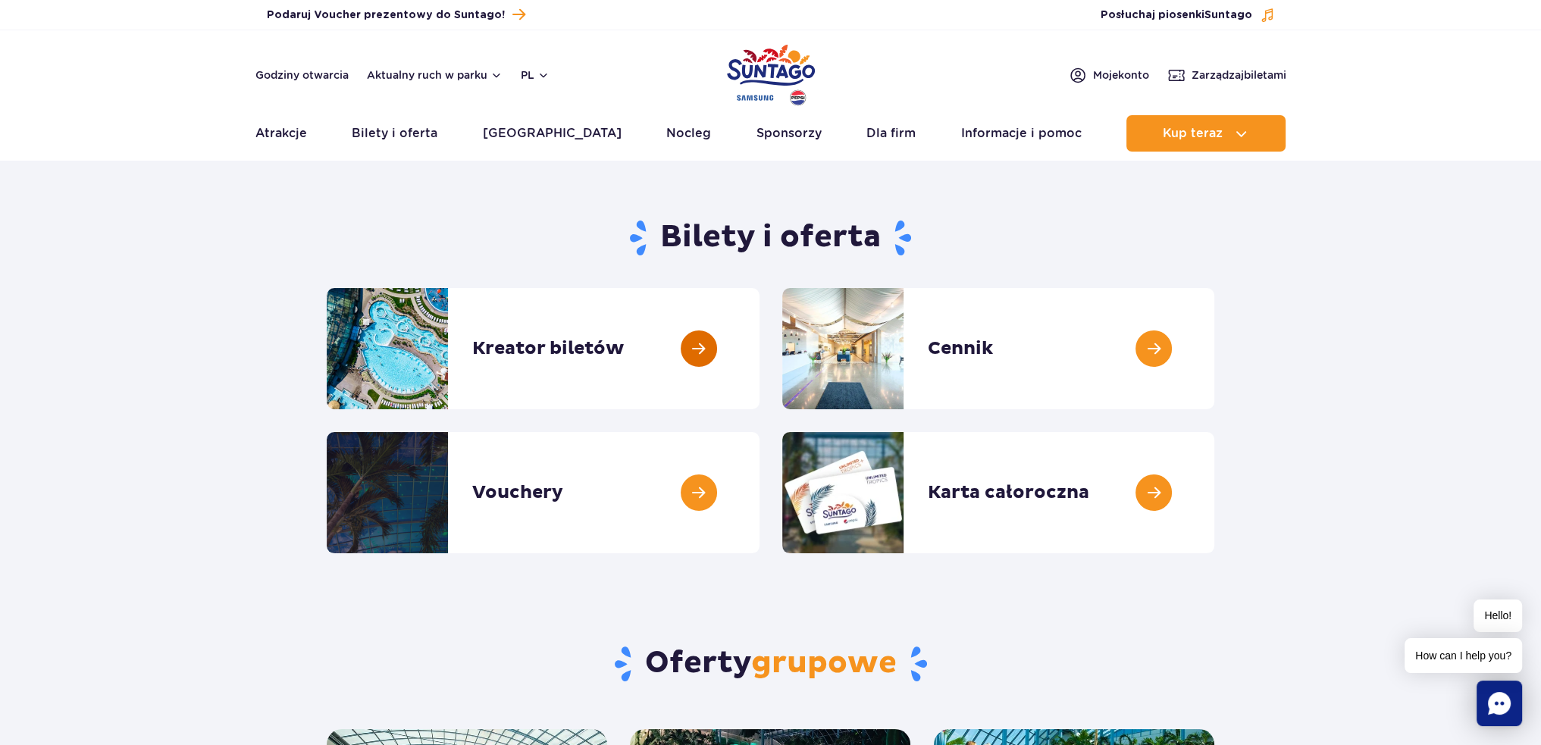
click at [760, 346] on link at bounding box center [760, 348] width 0 height 121
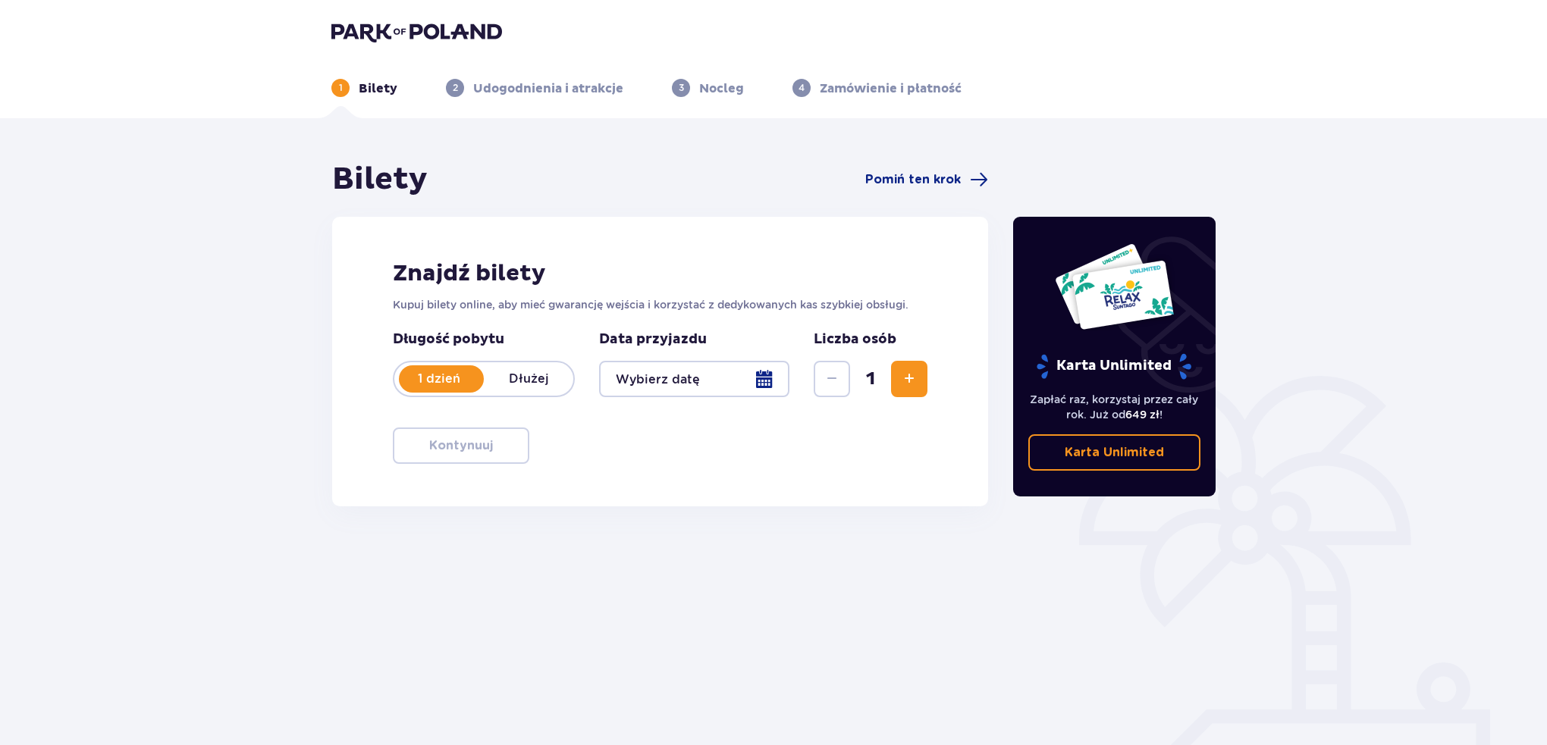
click at [765, 381] on div at bounding box center [694, 379] width 190 height 36
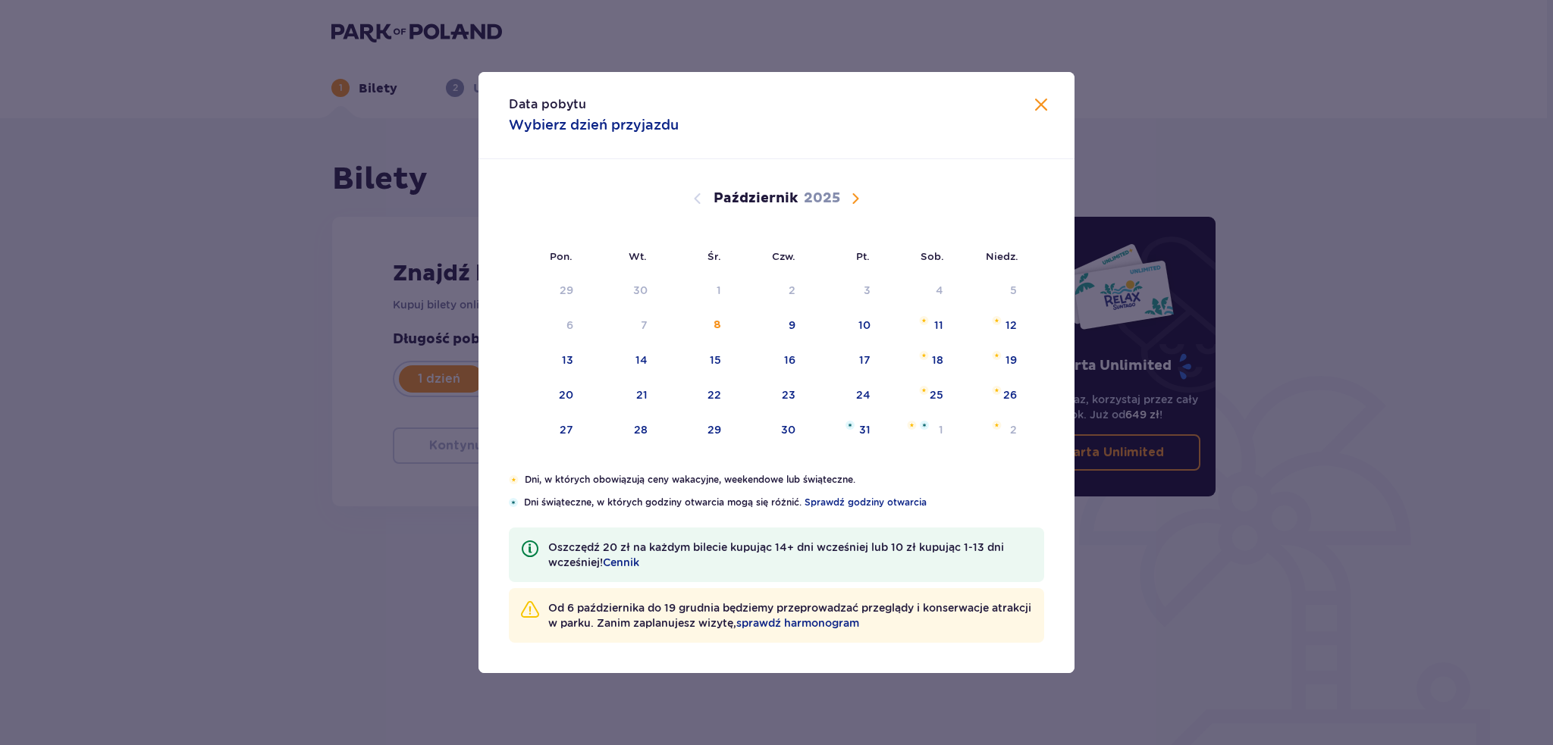
click at [853, 203] on span "Następny miesiąc" at bounding box center [855, 199] width 18 height 18
click at [716, 322] on div "5" at bounding box center [716, 325] width 7 height 15
type input "[DATE]"
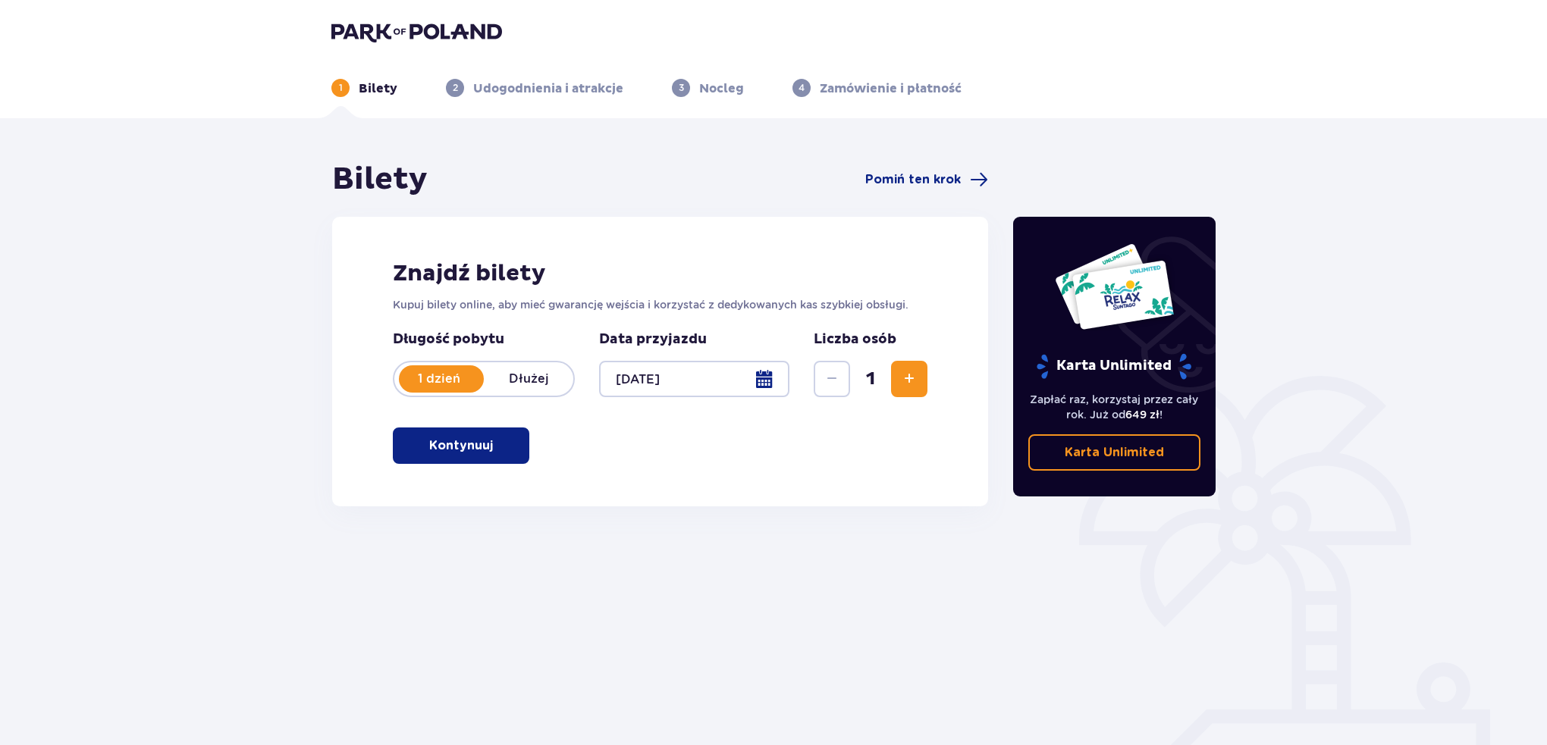
click at [912, 372] on span "Zwiększ" at bounding box center [909, 379] width 18 height 18
click at [475, 443] on p "Kontynuuj" at bounding box center [461, 445] width 64 height 17
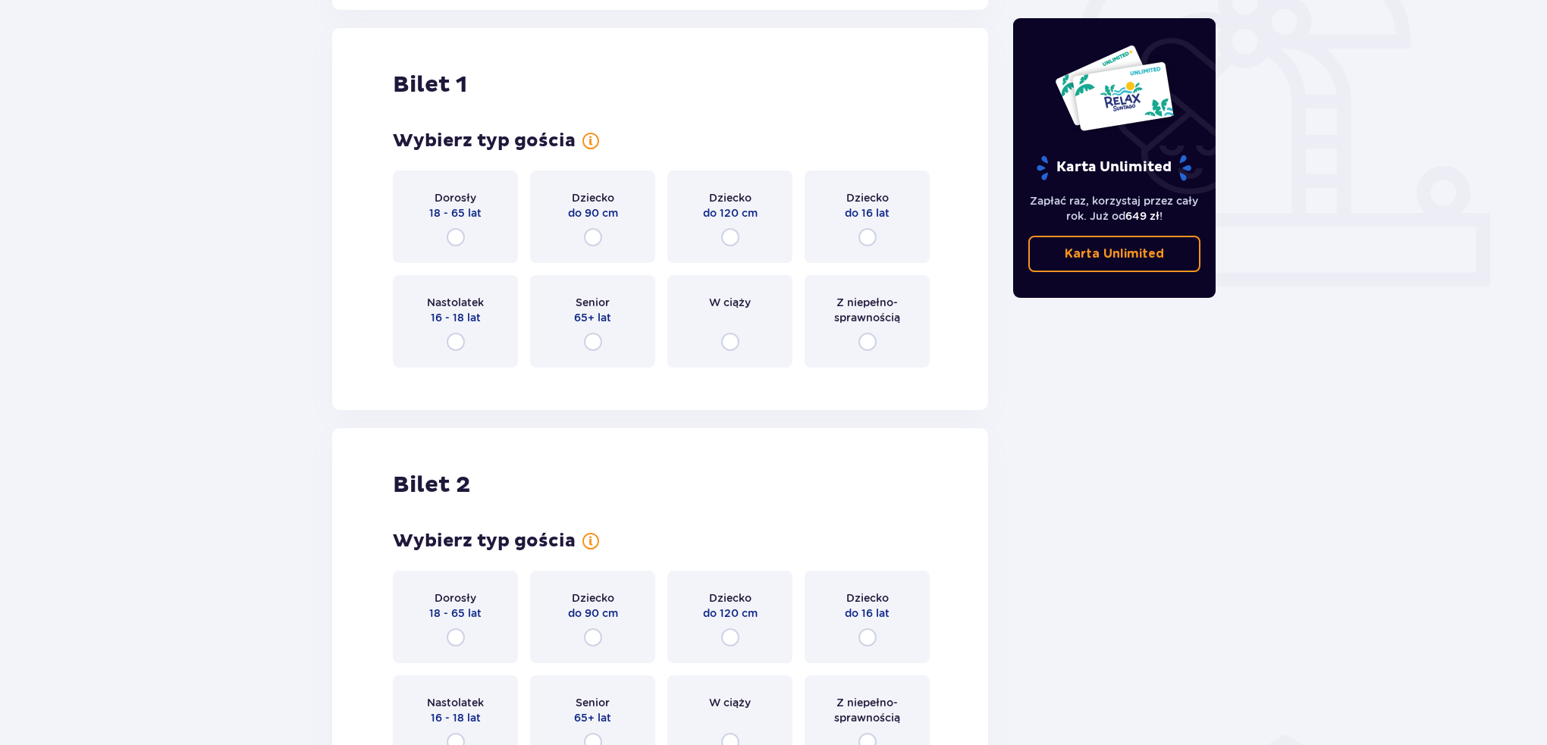
scroll to position [506, 0]
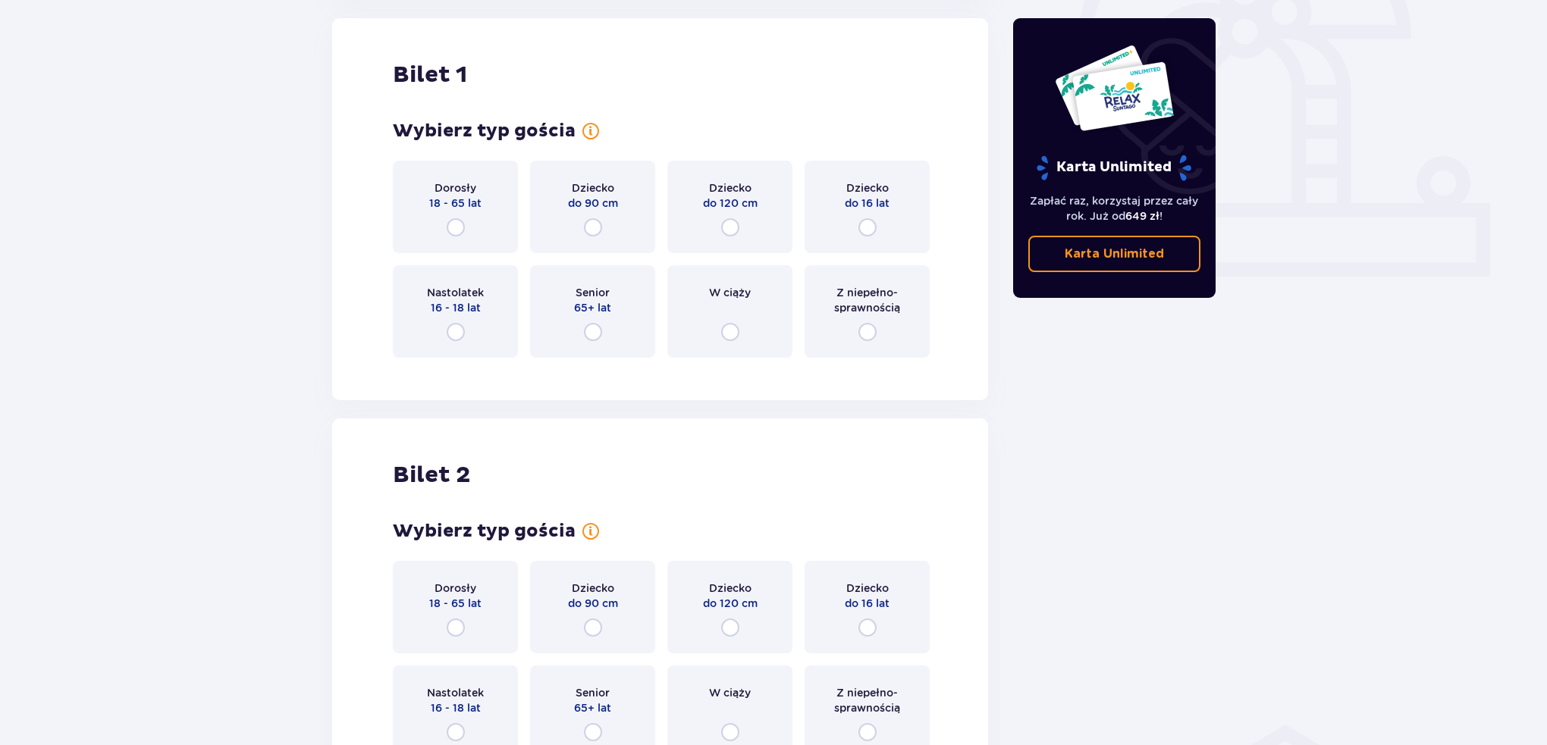
click at [456, 229] on input "radio" at bounding box center [456, 227] width 18 height 18
radio input "true"
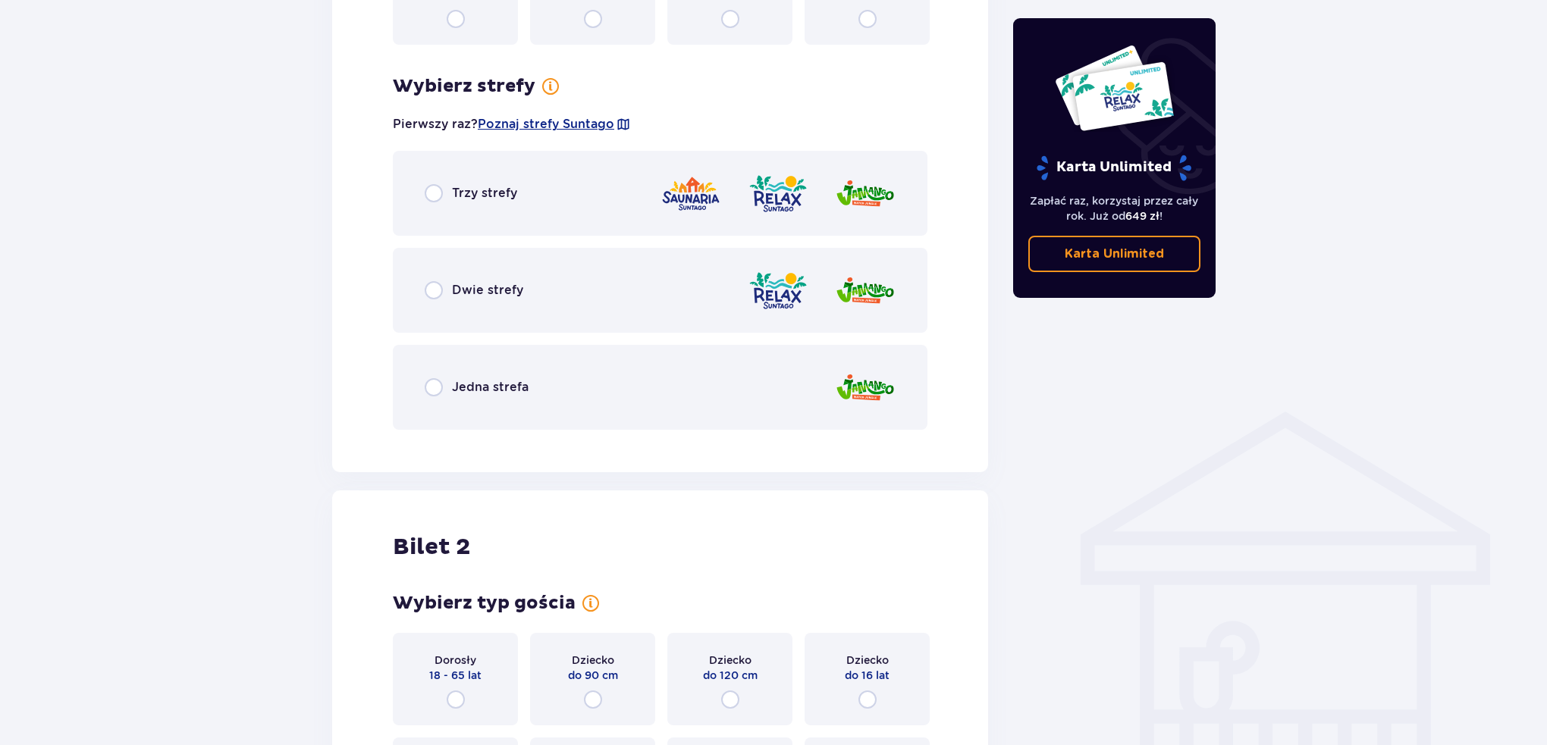
scroll to position [876, 0]
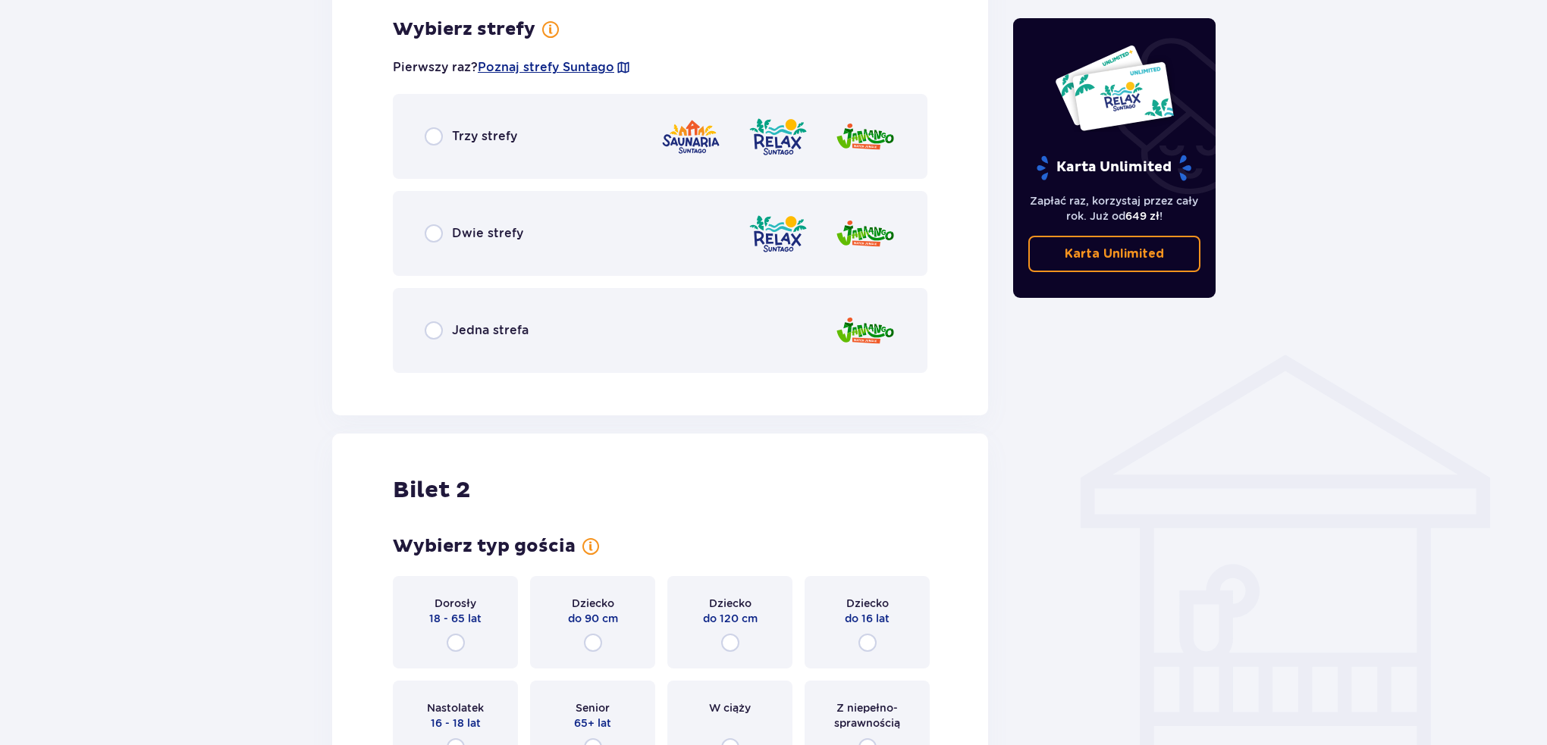
click at [435, 138] on input "radio" at bounding box center [434, 136] width 18 height 18
radio input "true"
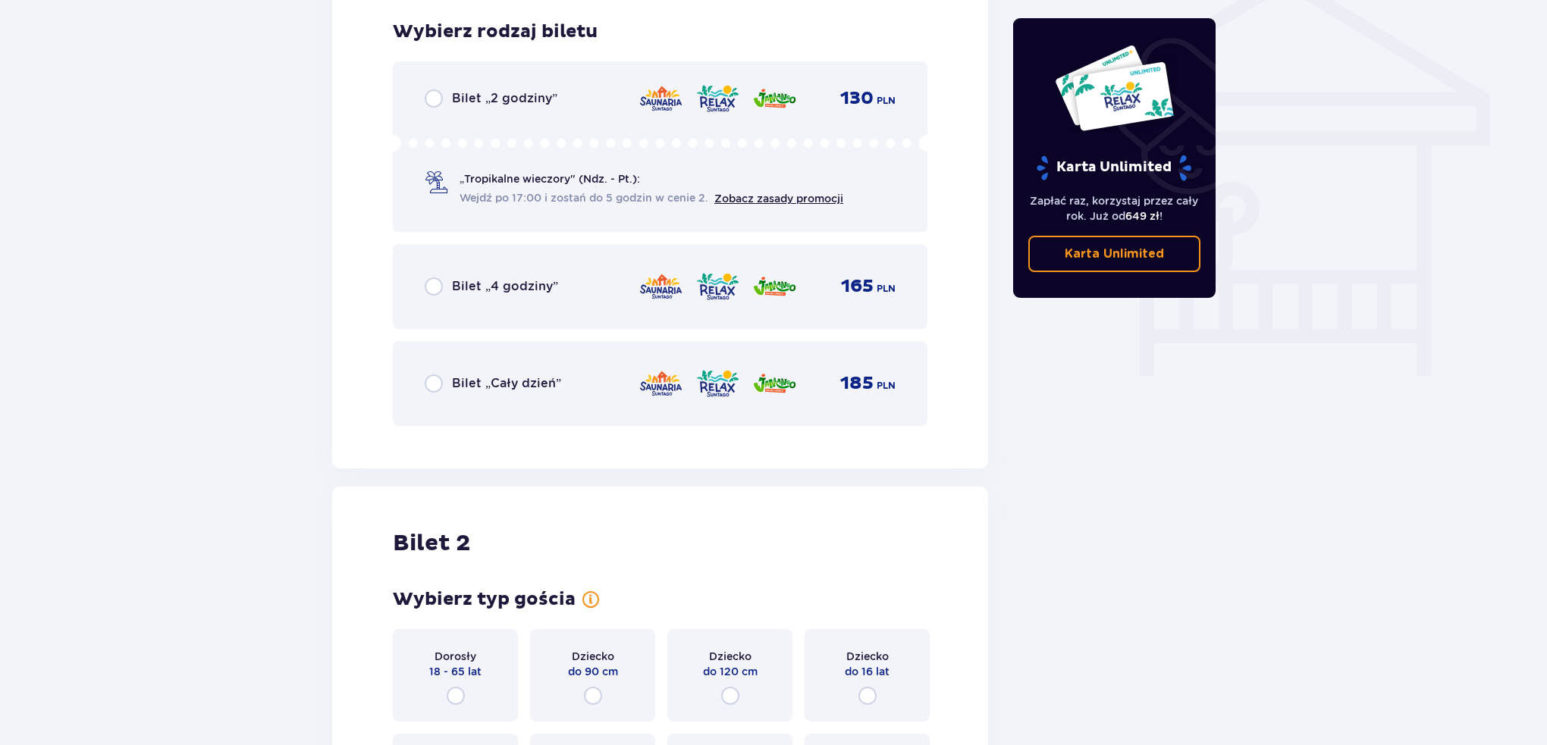
scroll to position [1261, 0]
click at [437, 97] on input "radio" at bounding box center [434, 96] width 18 height 18
radio input "true"
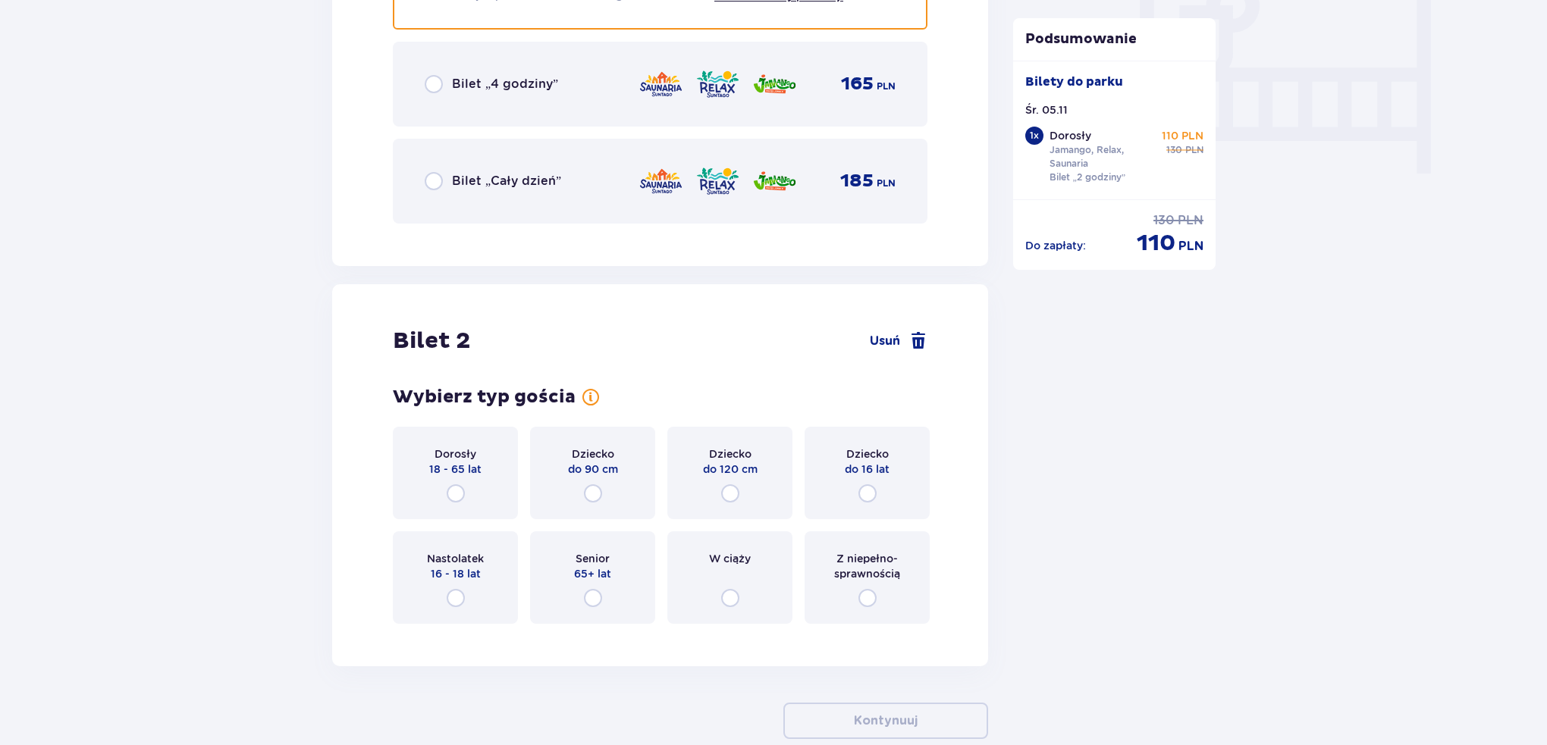
scroll to position [1546, 0]
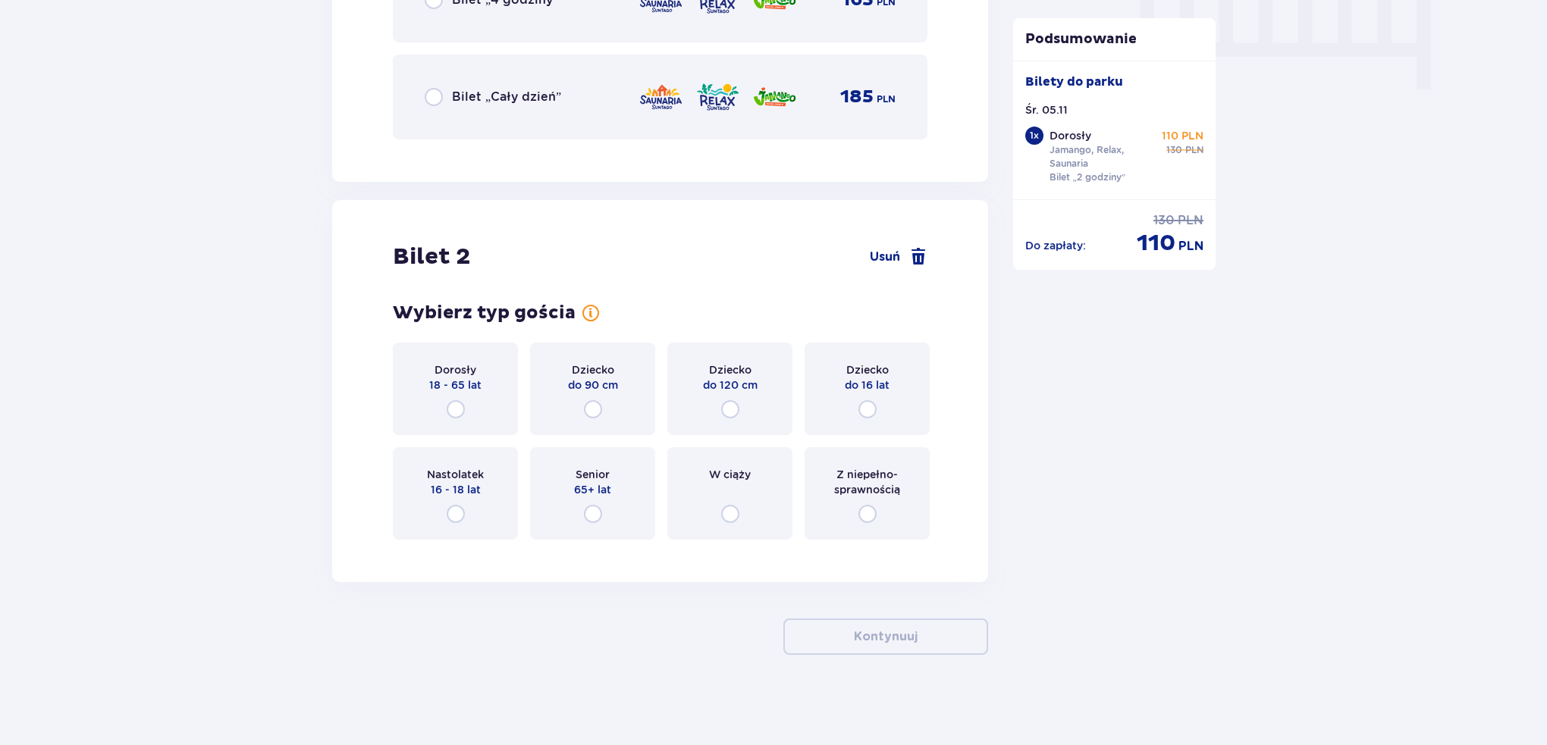
click at [455, 409] on input "radio" at bounding box center [456, 409] width 18 height 18
radio input "true"
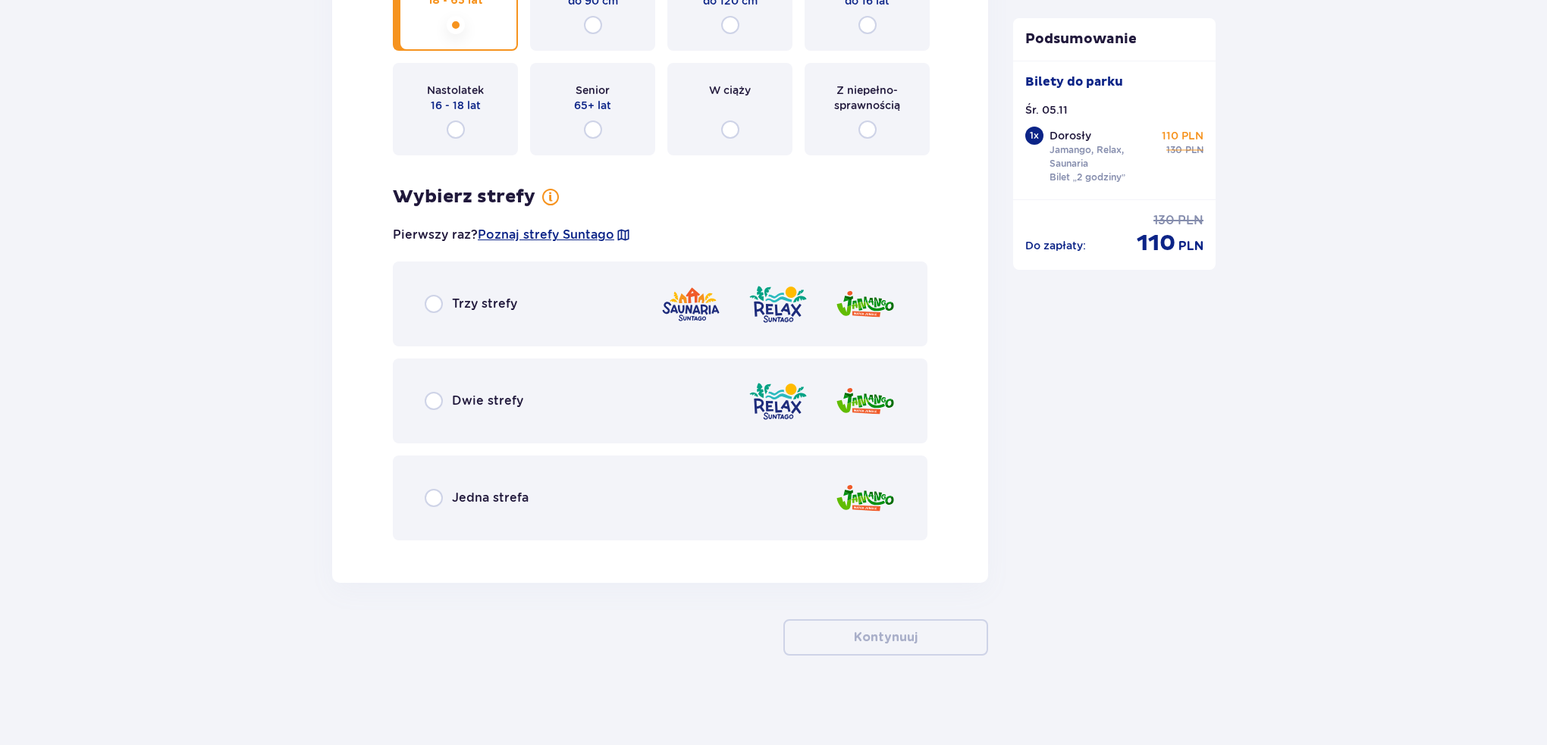
scroll to position [1931, 0]
click at [435, 306] on input "radio" at bounding box center [434, 303] width 18 height 18
radio input "true"
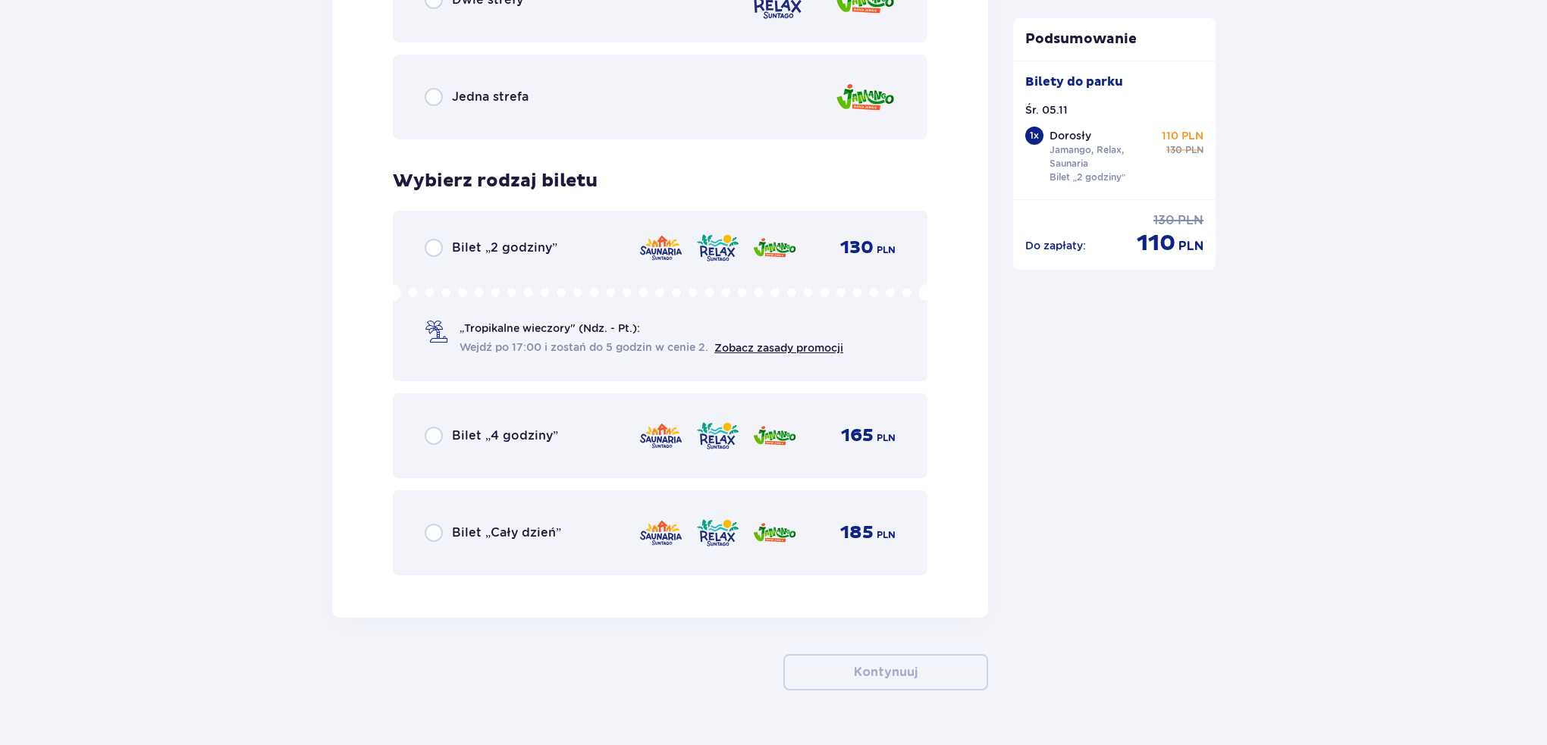
scroll to position [2366, 0]
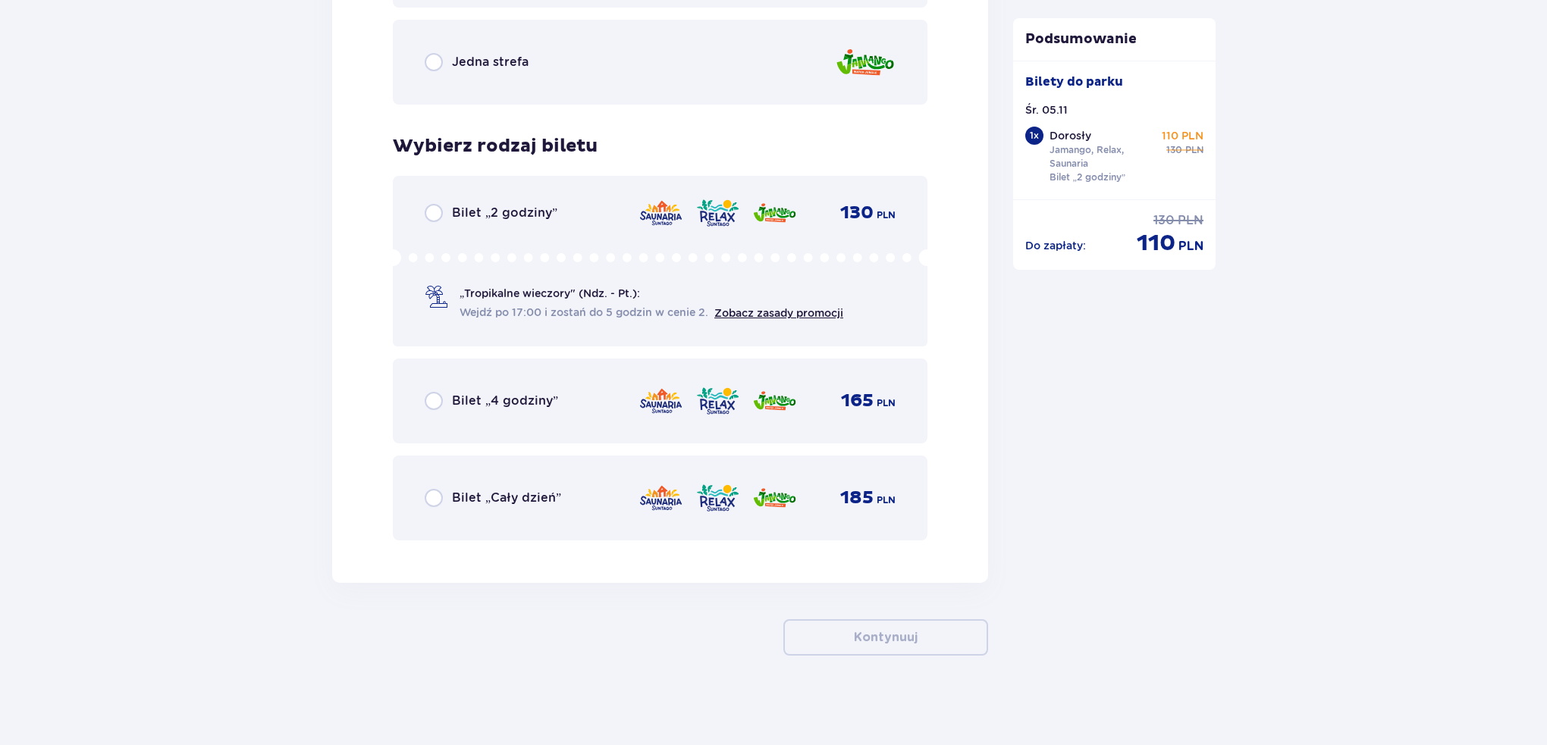
click at [433, 207] on input "radio" at bounding box center [434, 213] width 18 height 18
radio input "true"
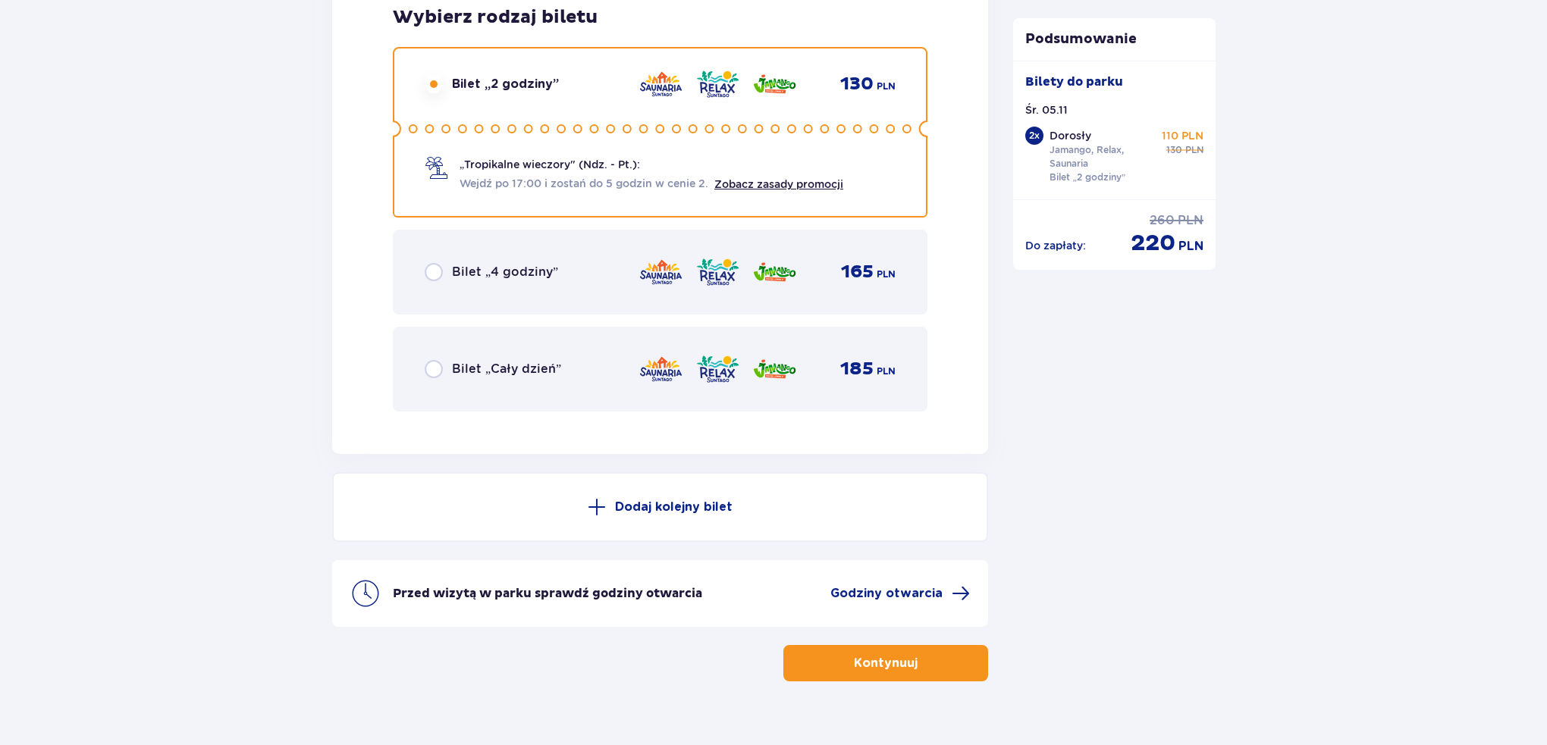
scroll to position [2520, 0]
